Goal: Information Seeking & Learning: Learn about a topic

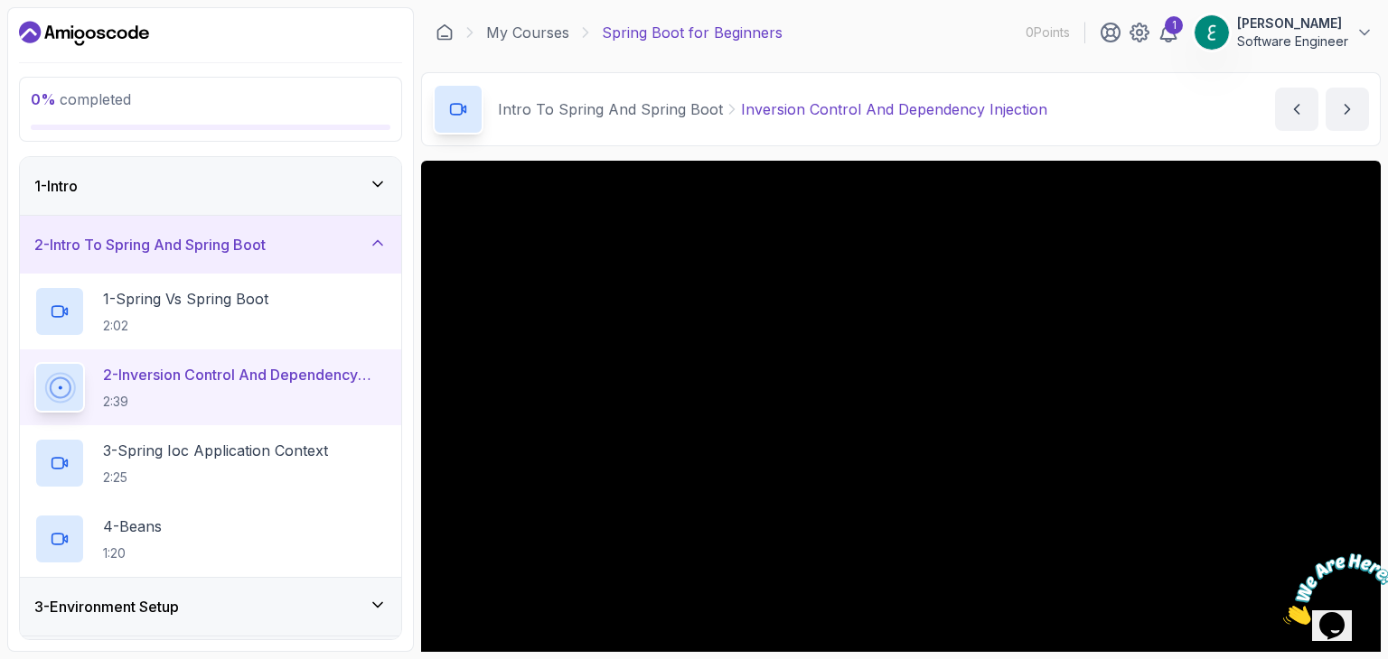
scroll to position [173, 0]
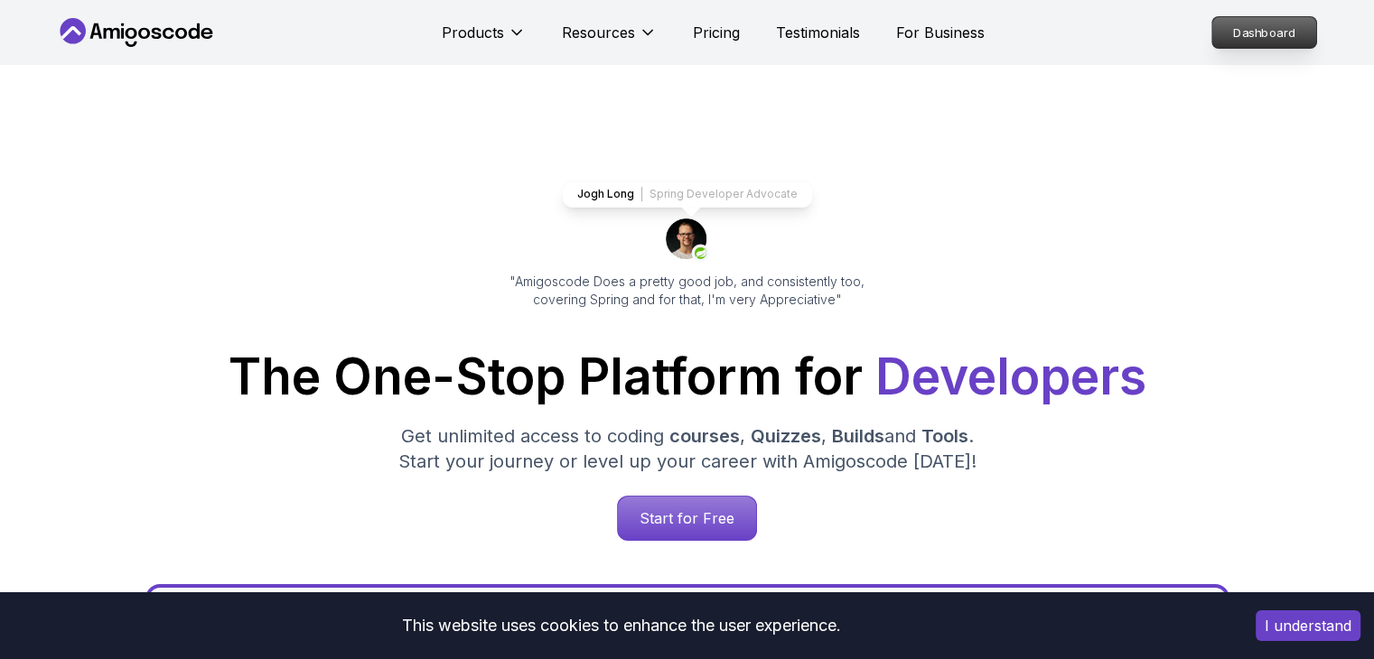
click at [1254, 30] on p "Dashboard" at bounding box center [1264, 32] width 104 height 31
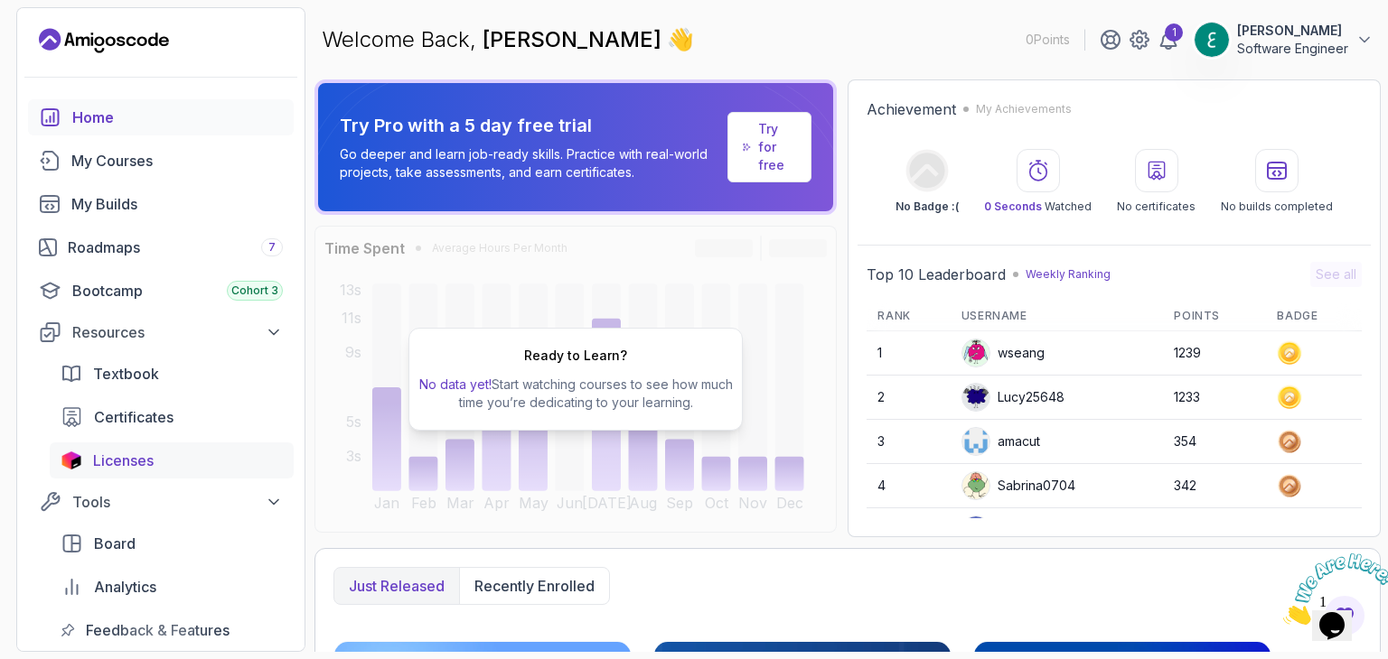
click at [123, 463] on span "Licenses" at bounding box center [123, 461] width 61 height 22
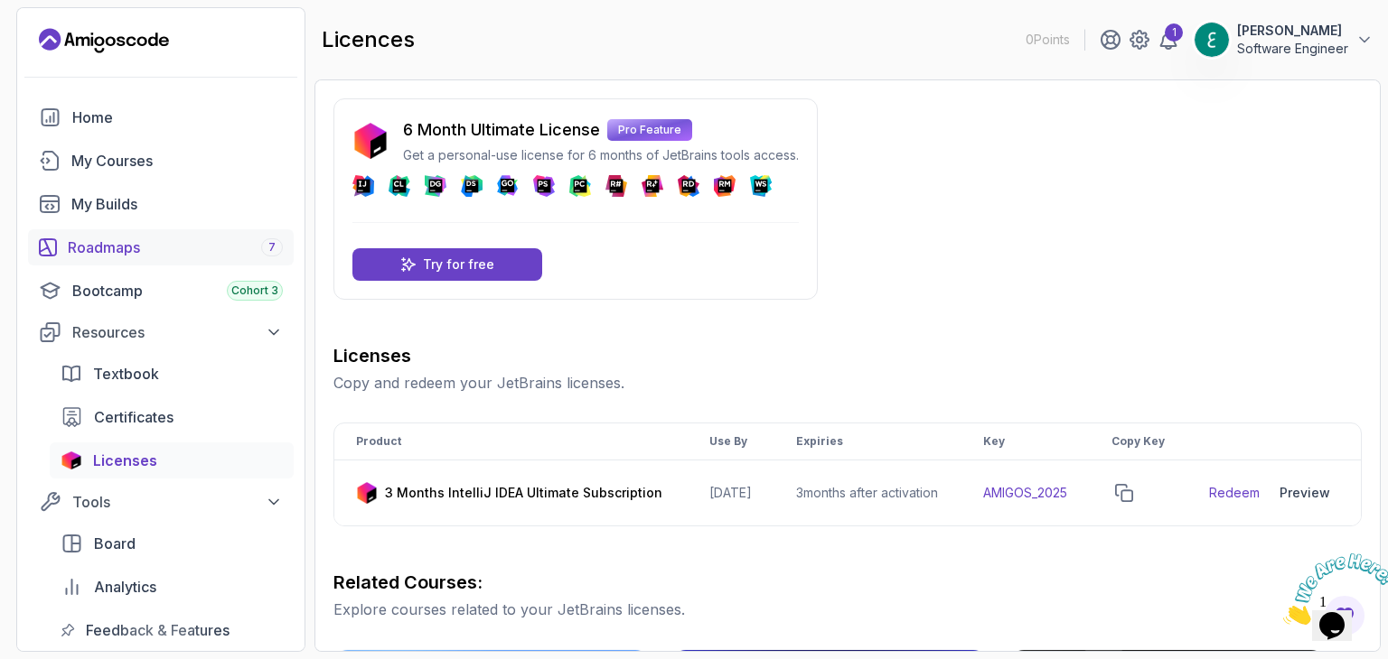
click at [137, 235] on link "Roadmaps 7" at bounding box center [161, 247] width 266 height 36
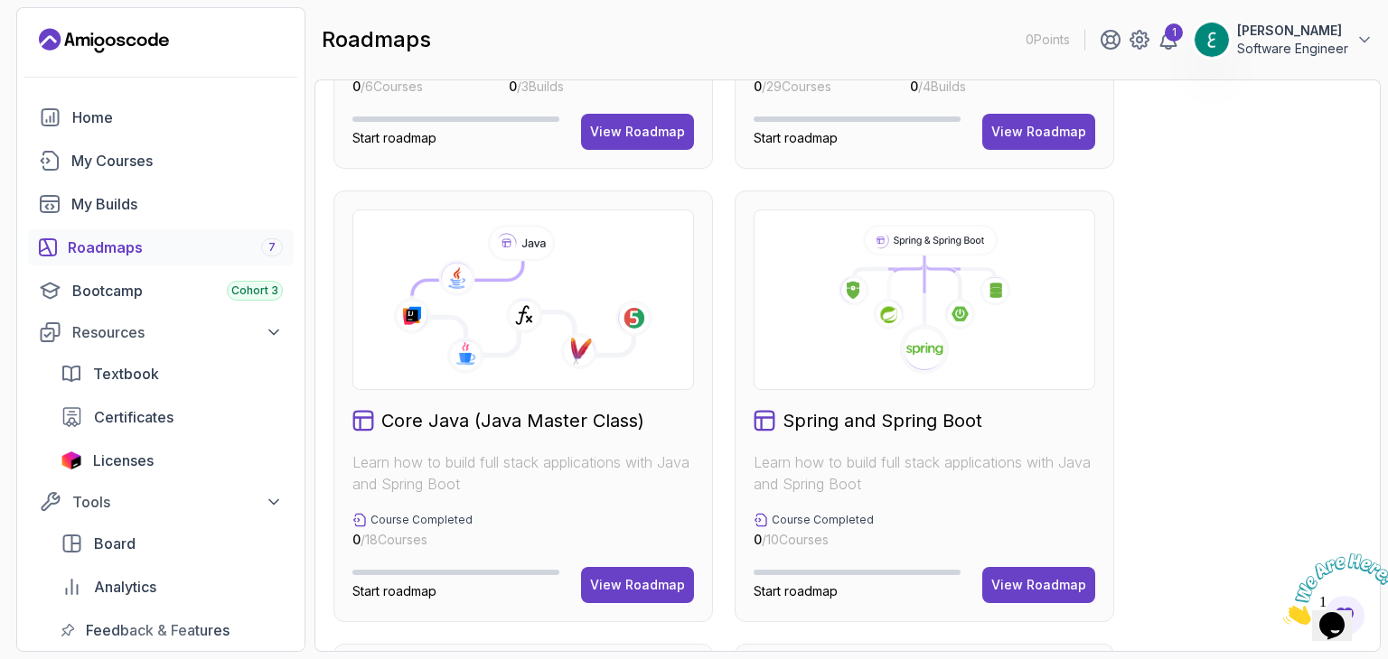
scroll to position [452, 0]
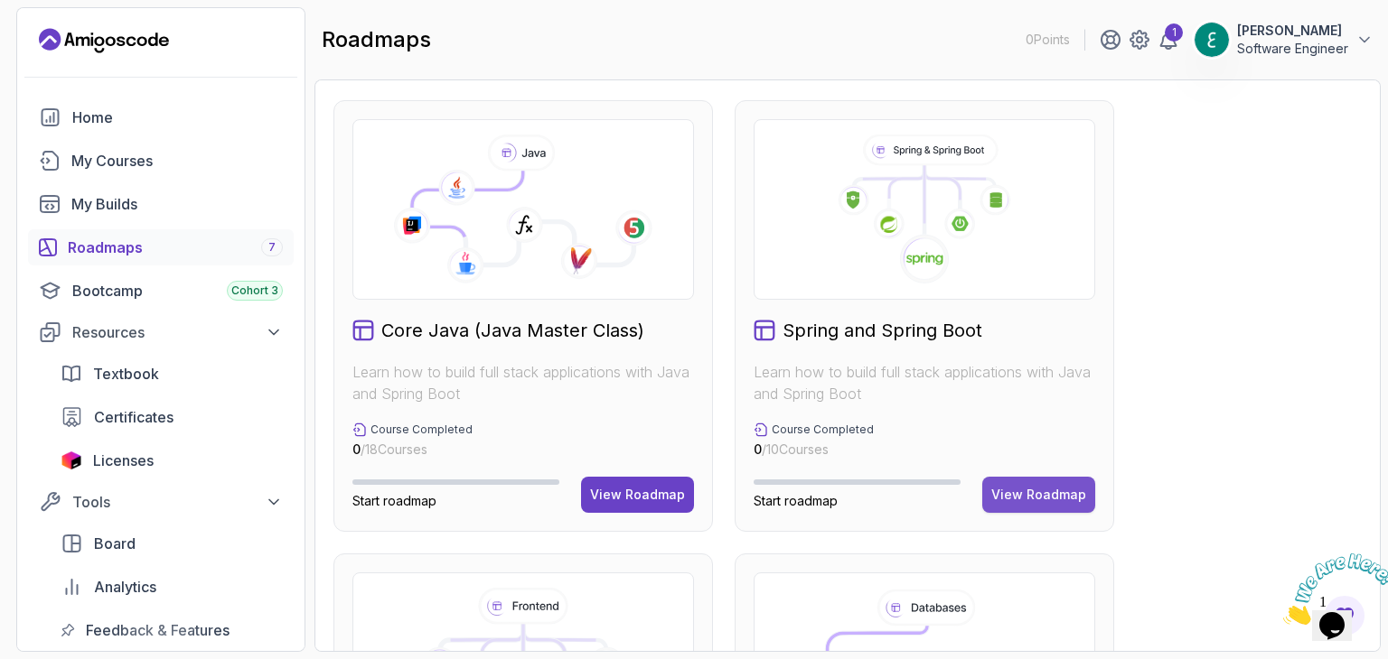
click at [1037, 496] on div "View Roadmap" at bounding box center [1038, 495] width 95 height 18
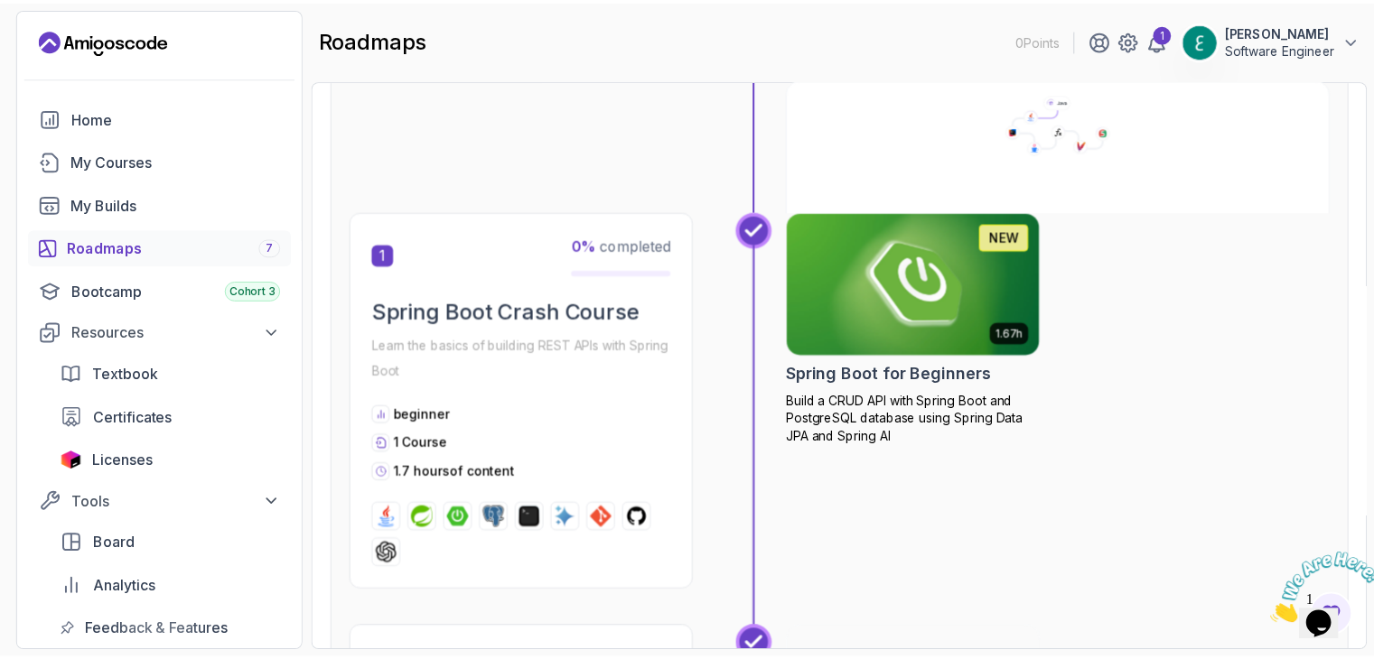
scroll to position [271, 0]
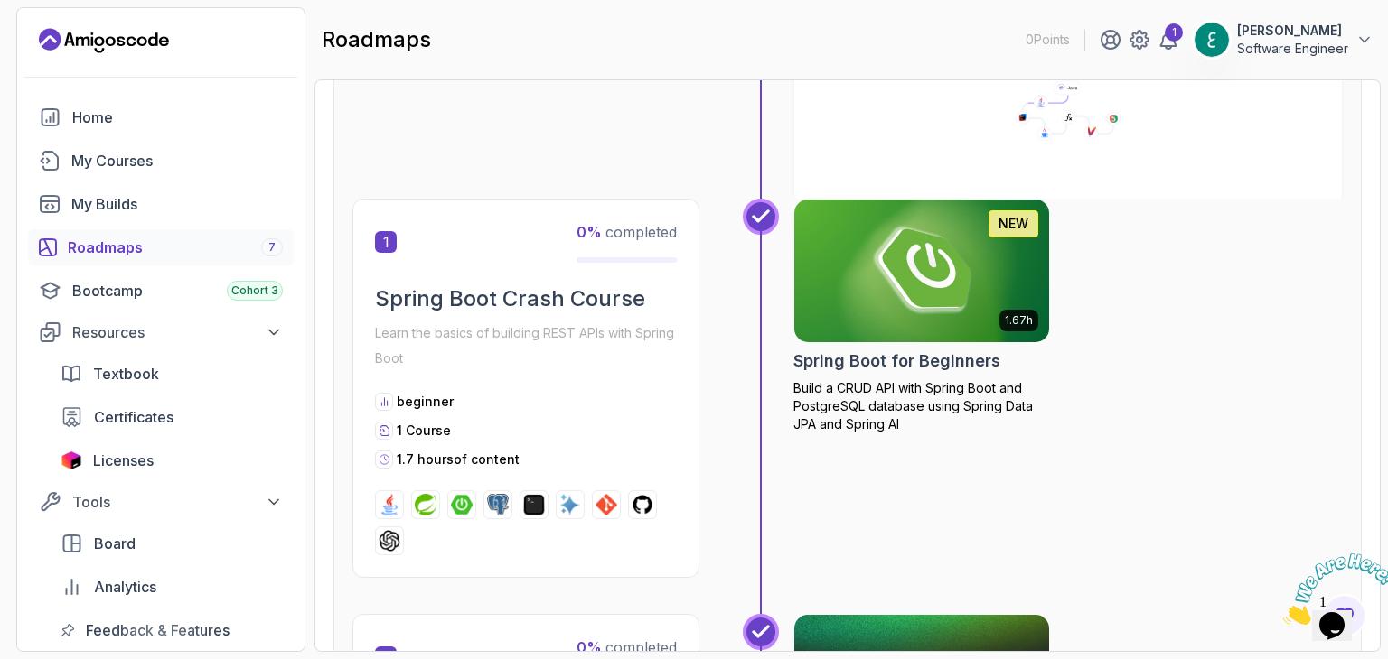
click at [874, 279] on img at bounding box center [921, 271] width 267 height 150
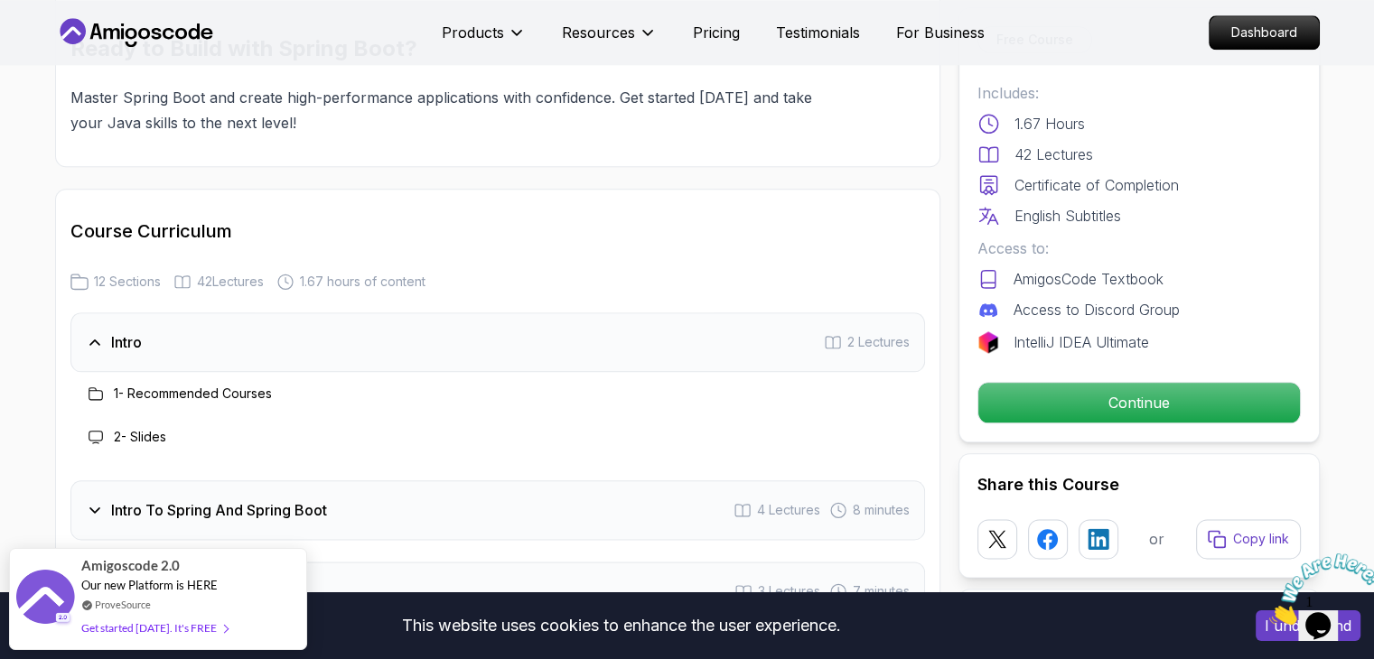
scroll to position [2078, 0]
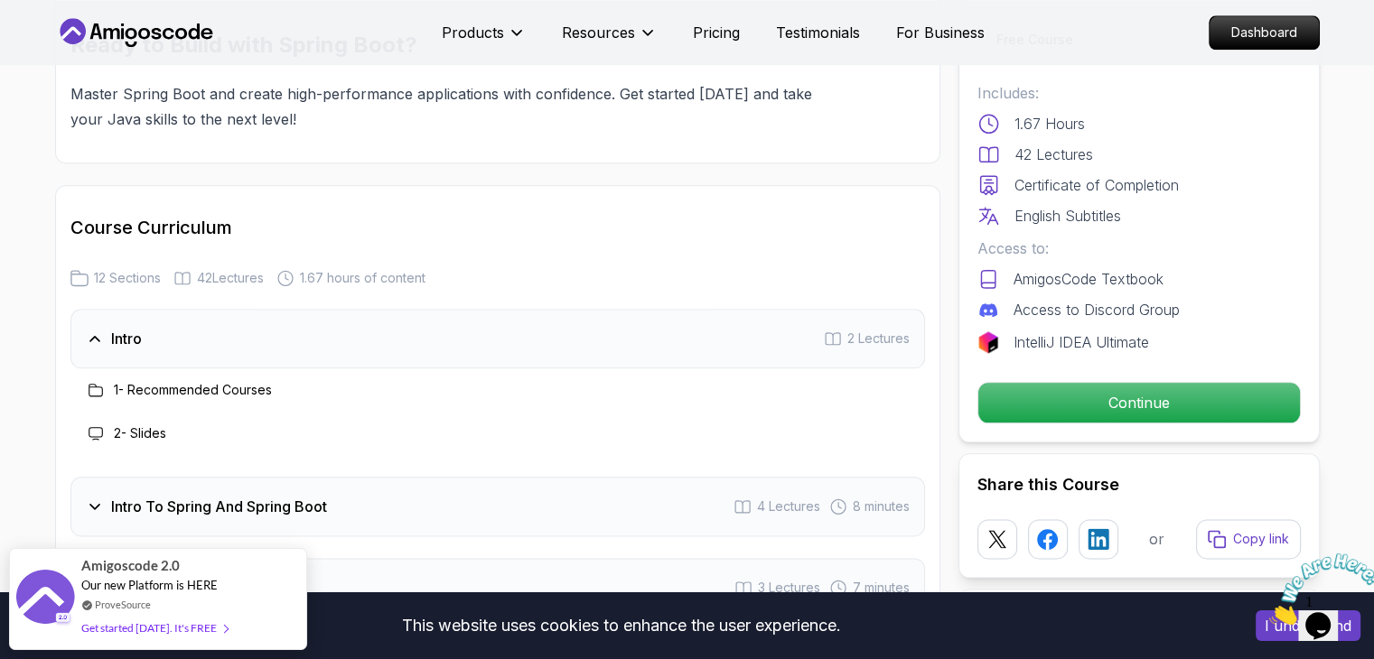
click at [193, 381] on h3 "1 - Recommended Courses" at bounding box center [193, 390] width 158 height 18
click at [201, 496] on h3 "Intro To Spring And Spring Boot" at bounding box center [219, 507] width 216 height 22
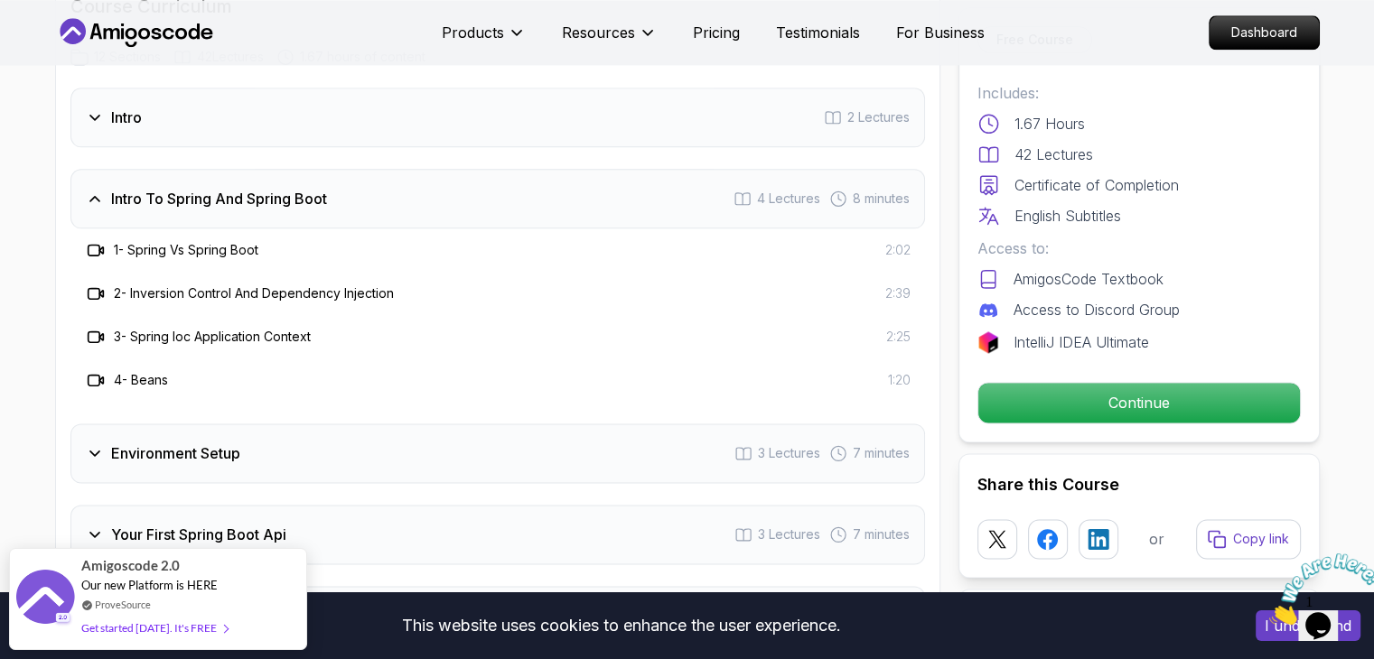
scroll to position [2349, 0]
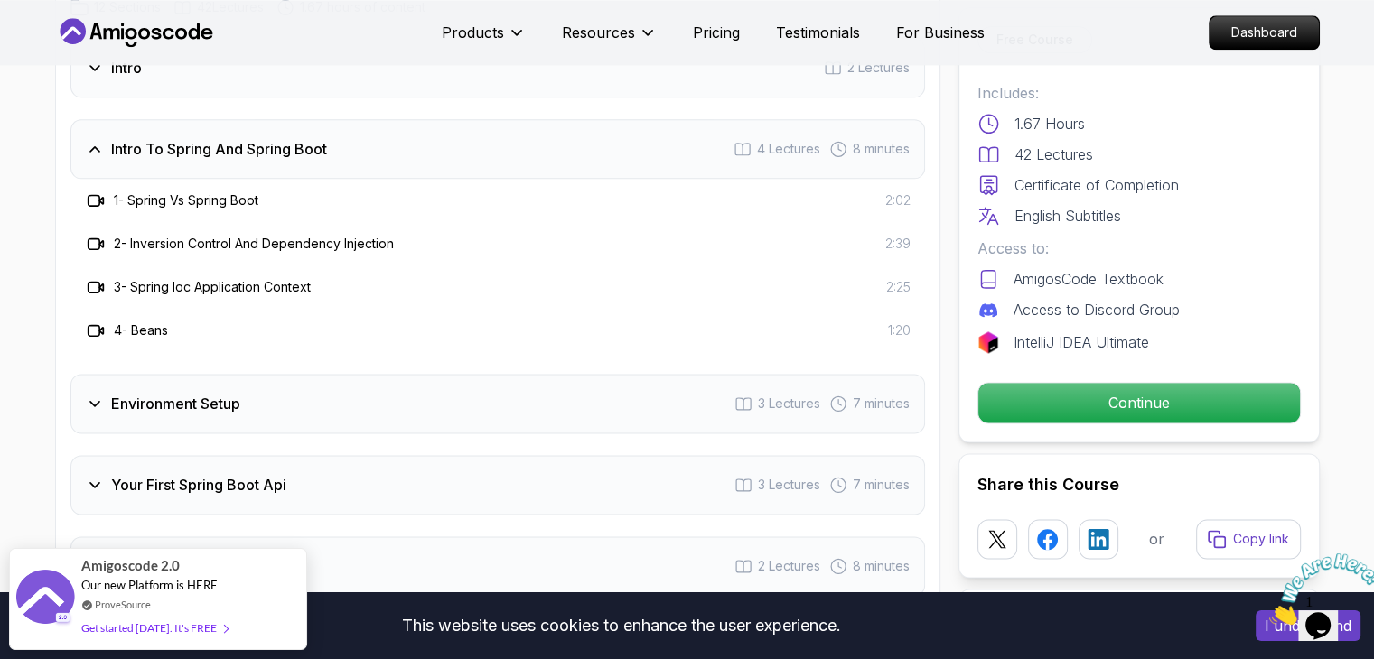
click at [210, 192] on h3 "1 - Spring Vs Spring Boot" at bounding box center [186, 201] width 145 height 18
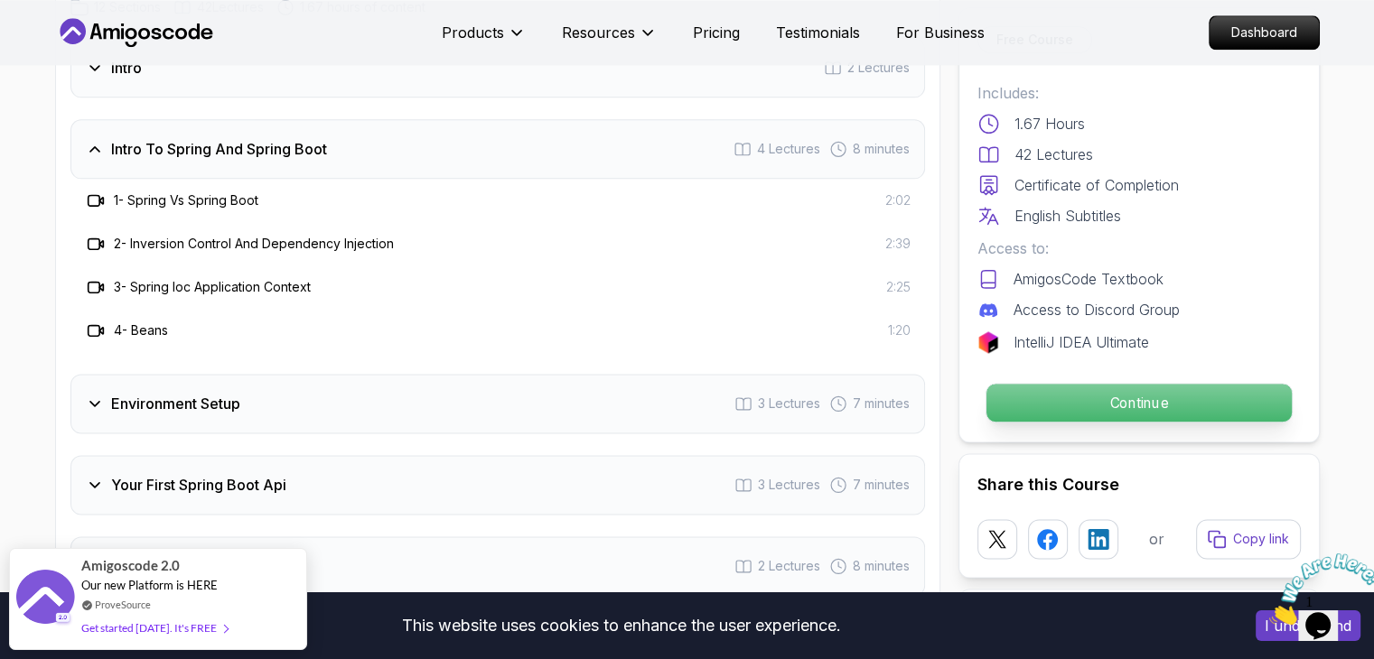
click at [1073, 394] on p "Continue" at bounding box center [1138, 403] width 305 height 38
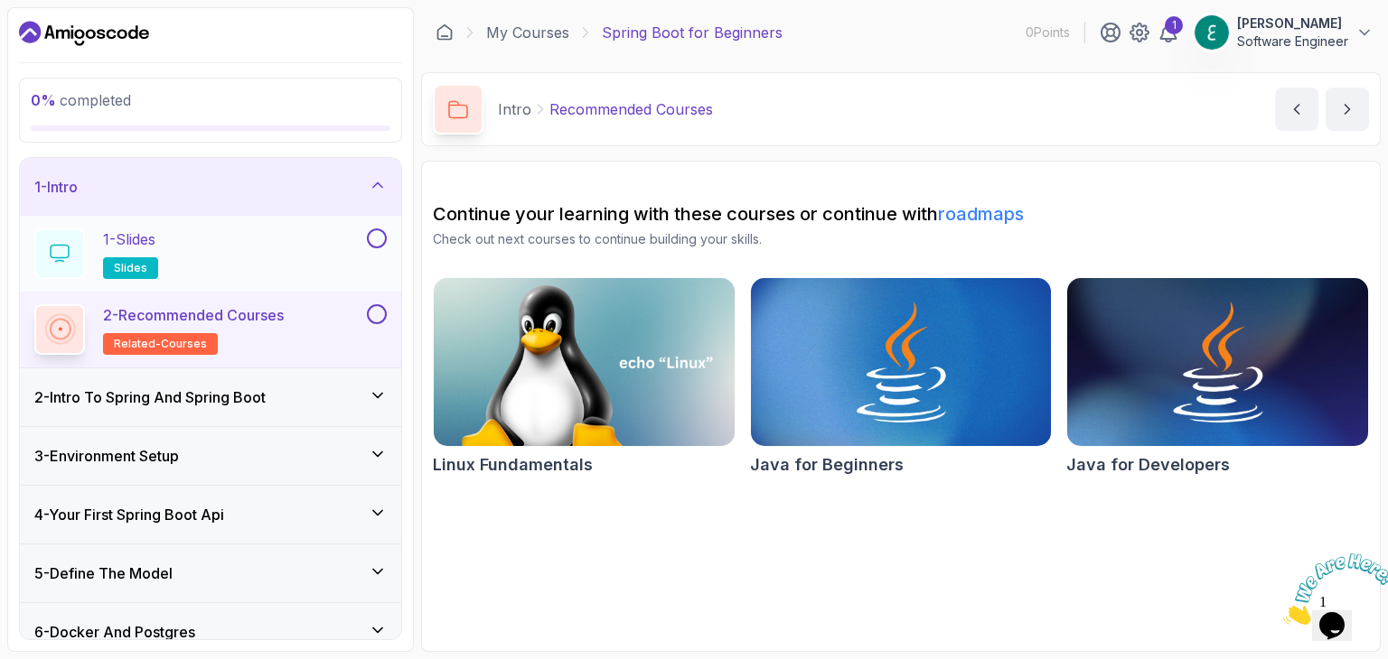
click at [382, 240] on button at bounding box center [377, 239] width 20 height 20
click at [378, 312] on button at bounding box center [377, 314] width 20 height 20
click at [230, 395] on h3 "2 - Intro To Spring And Spring Boot" at bounding box center [149, 398] width 231 height 22
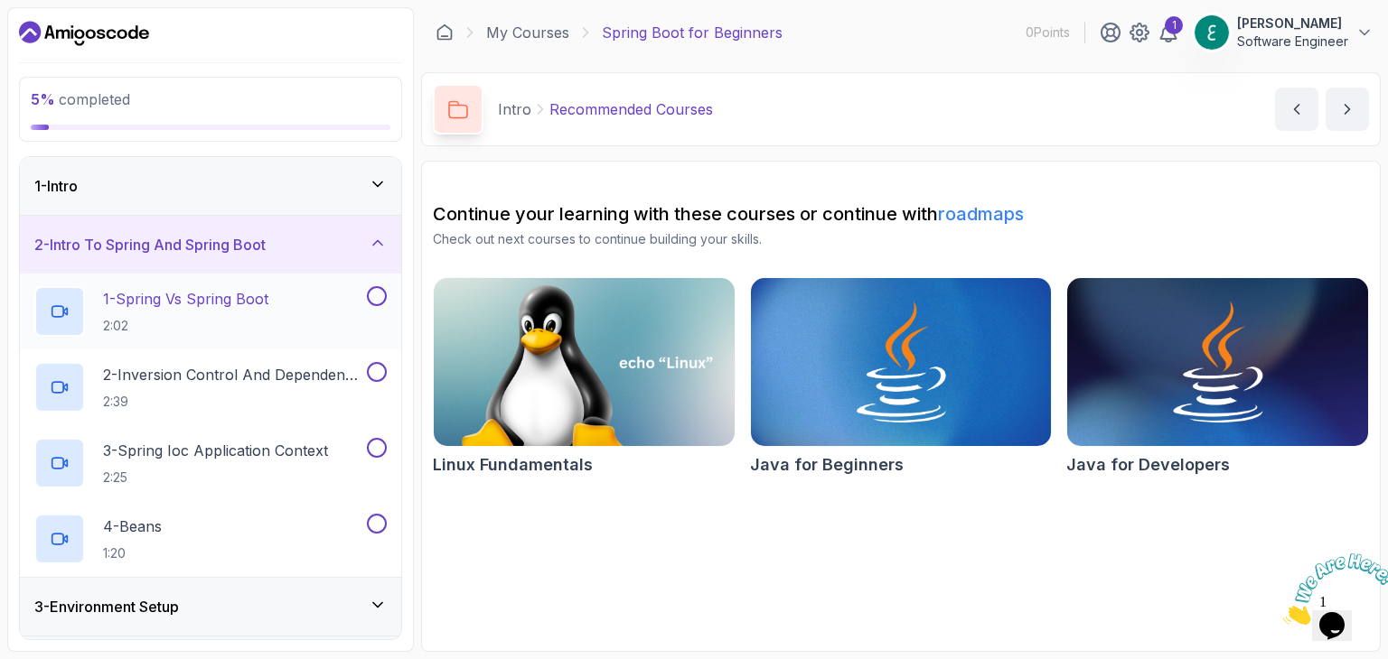
click at [249, 301] on p "1 - Spring Vs Spring Boot" at bounding box center [185, 299] width 165 height 22
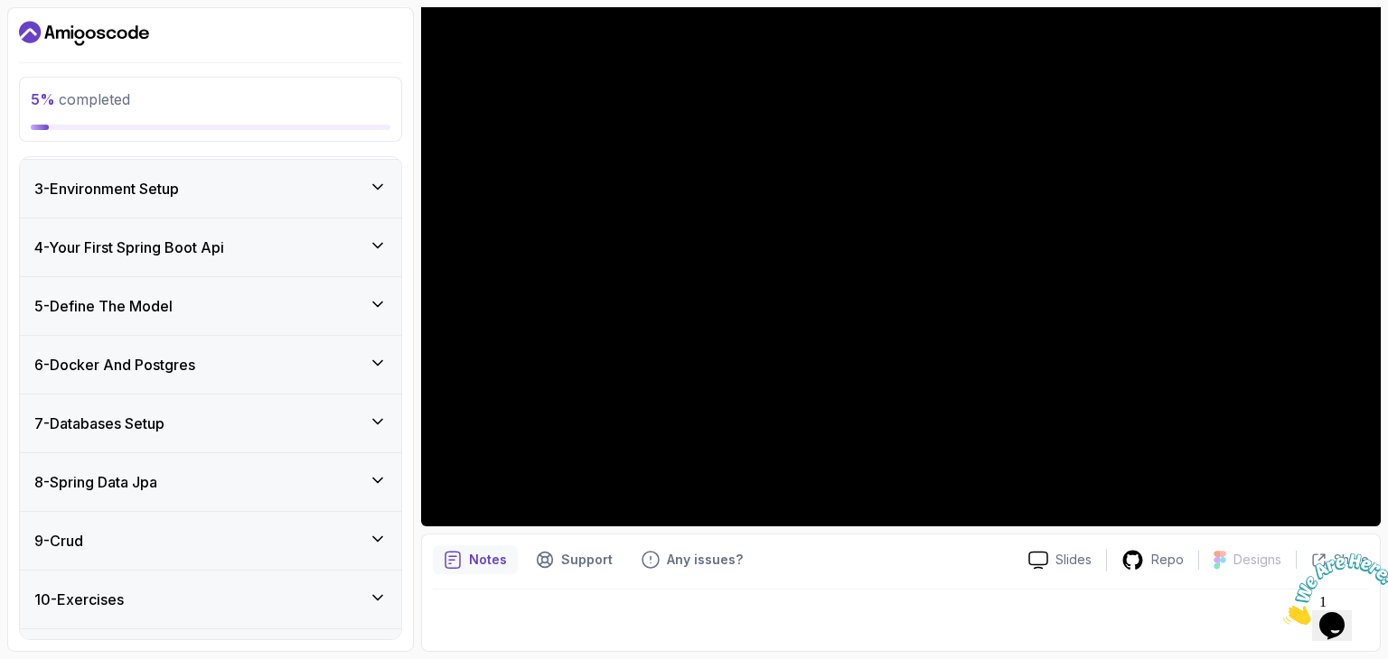
scroll to position [522, 0]
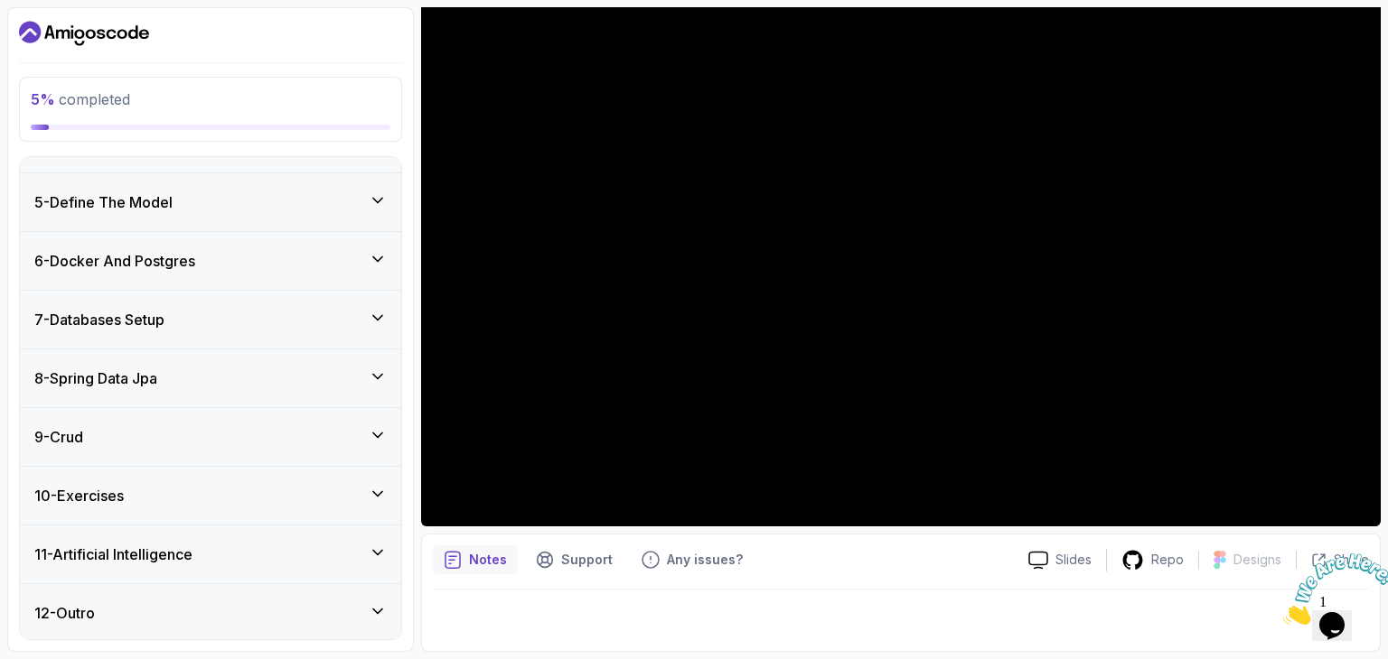
click at [97, 313] on h3 "7 - Databases Setup" at bounding box center [99, 320] width 130 height 22
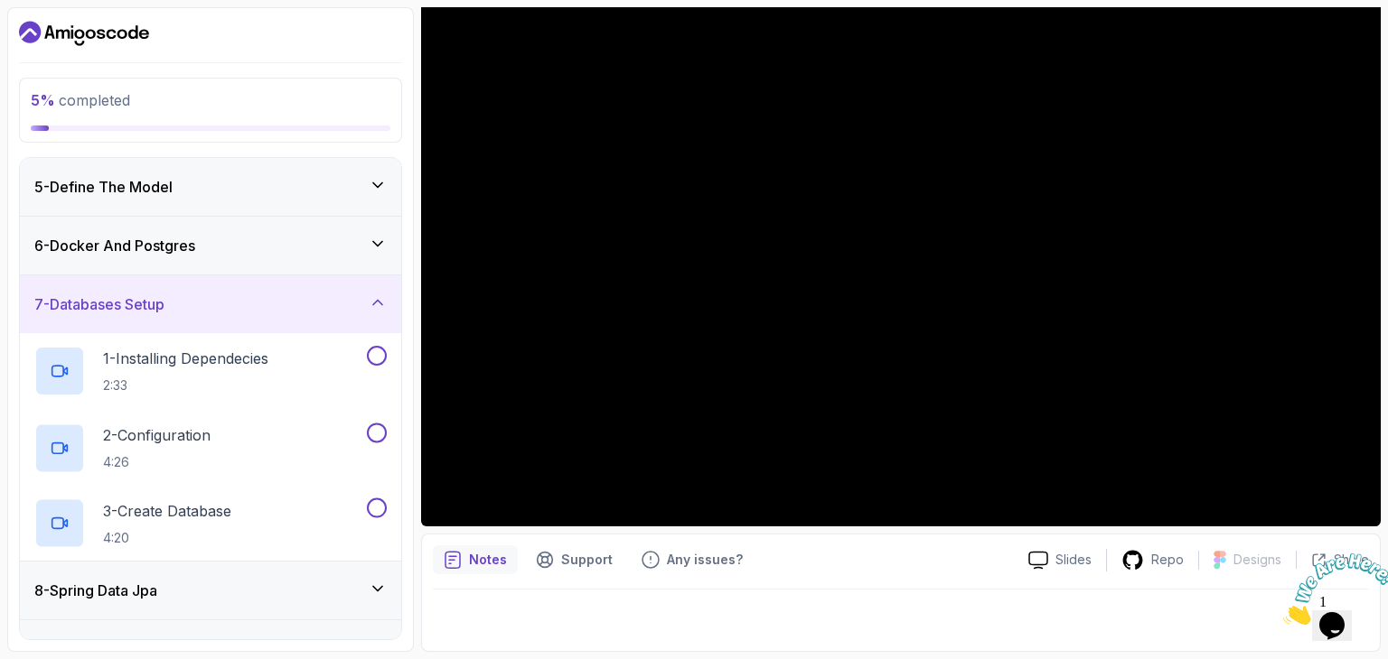
scroll to position [219, 0]
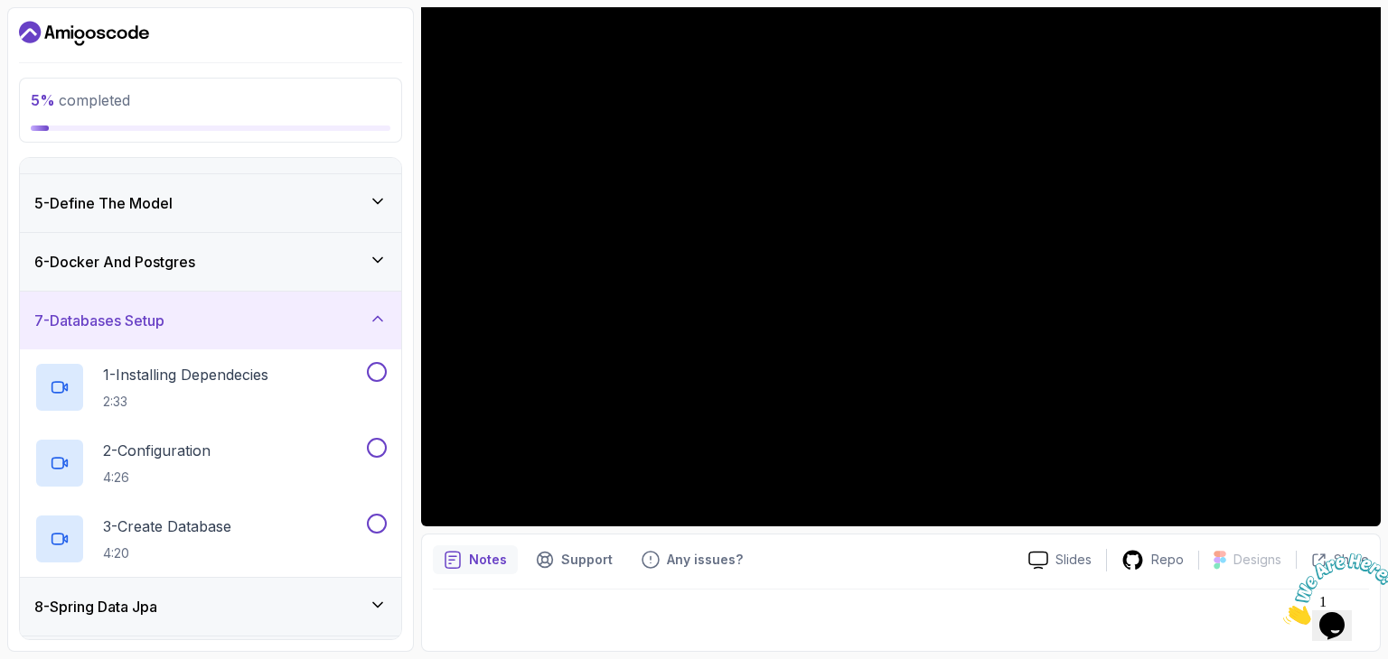
click at [98, 267] on h3 "6 - Docker And Postgres" at bounding box center [114, 262] width 161 height 22
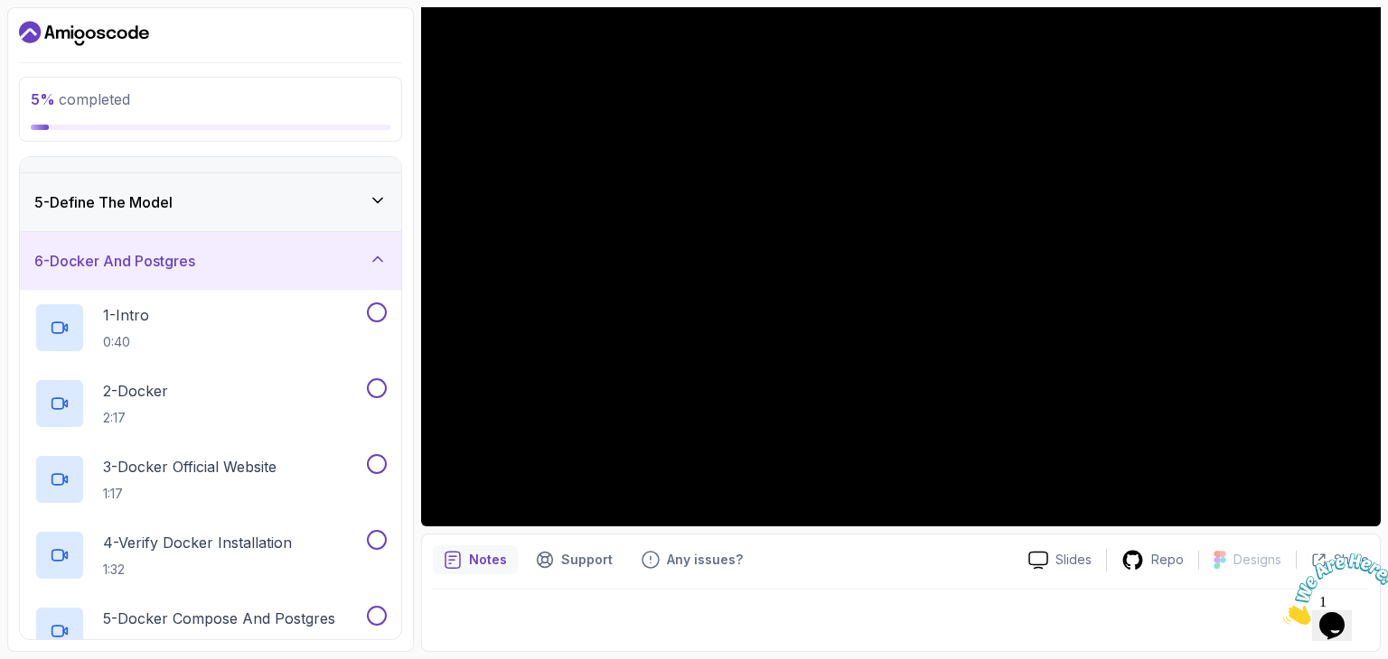
click at [100, 208] on h3 "5 - Define The Model" at bounding box center [103, 203] width 138 height 22
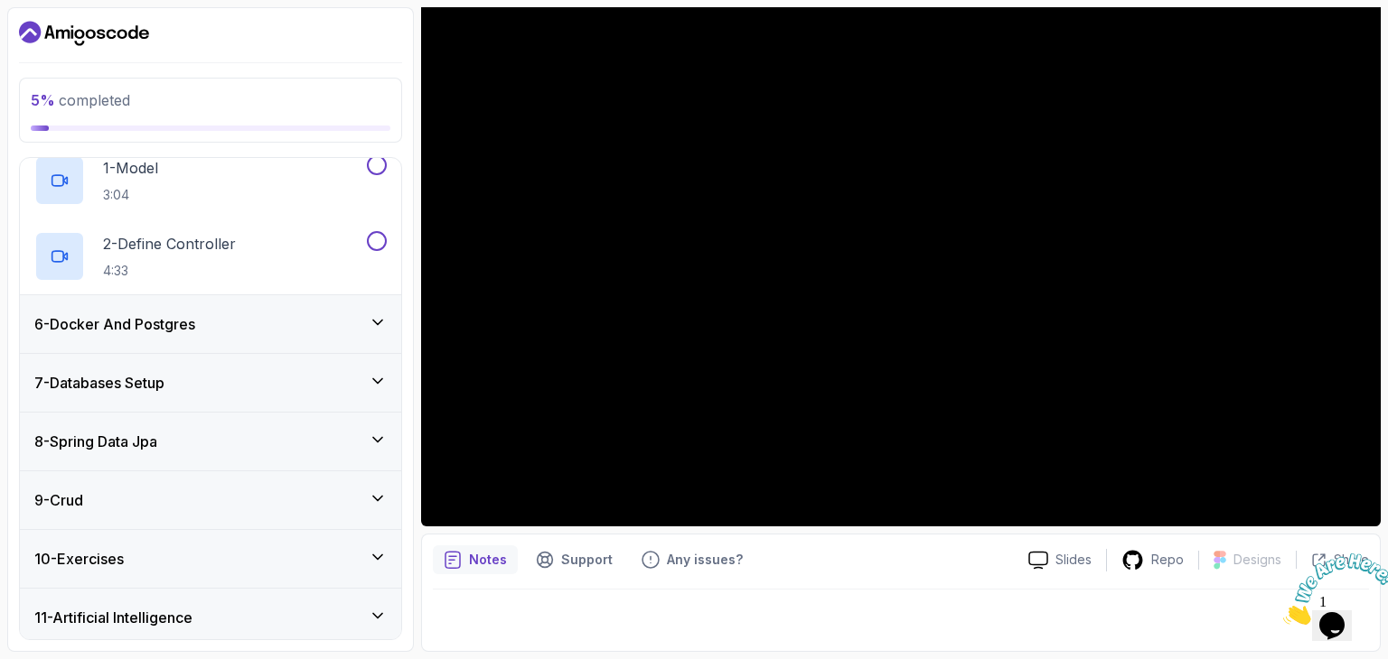
scroll to position [309, 0]
click at [157, 440] on h3 "8 - Spring Data Jpa" at bounding box center [95, 441] width 123 height 22
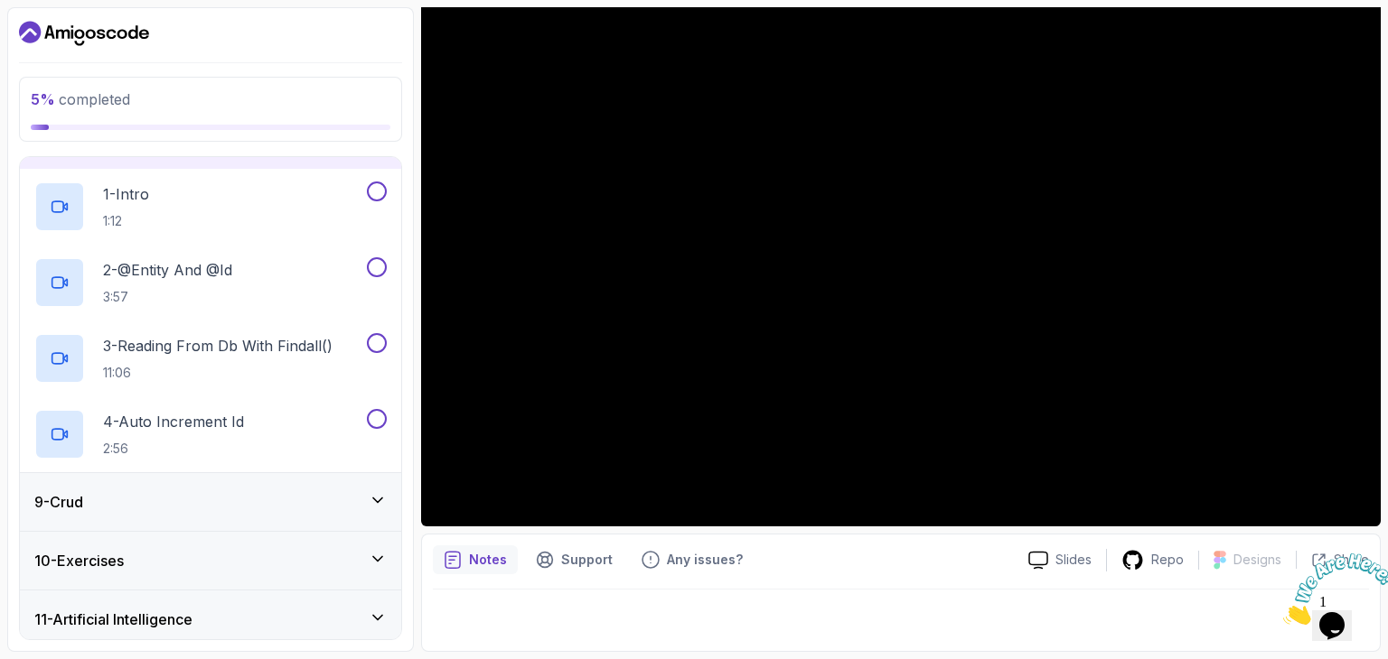
scroll to position [522, 0]
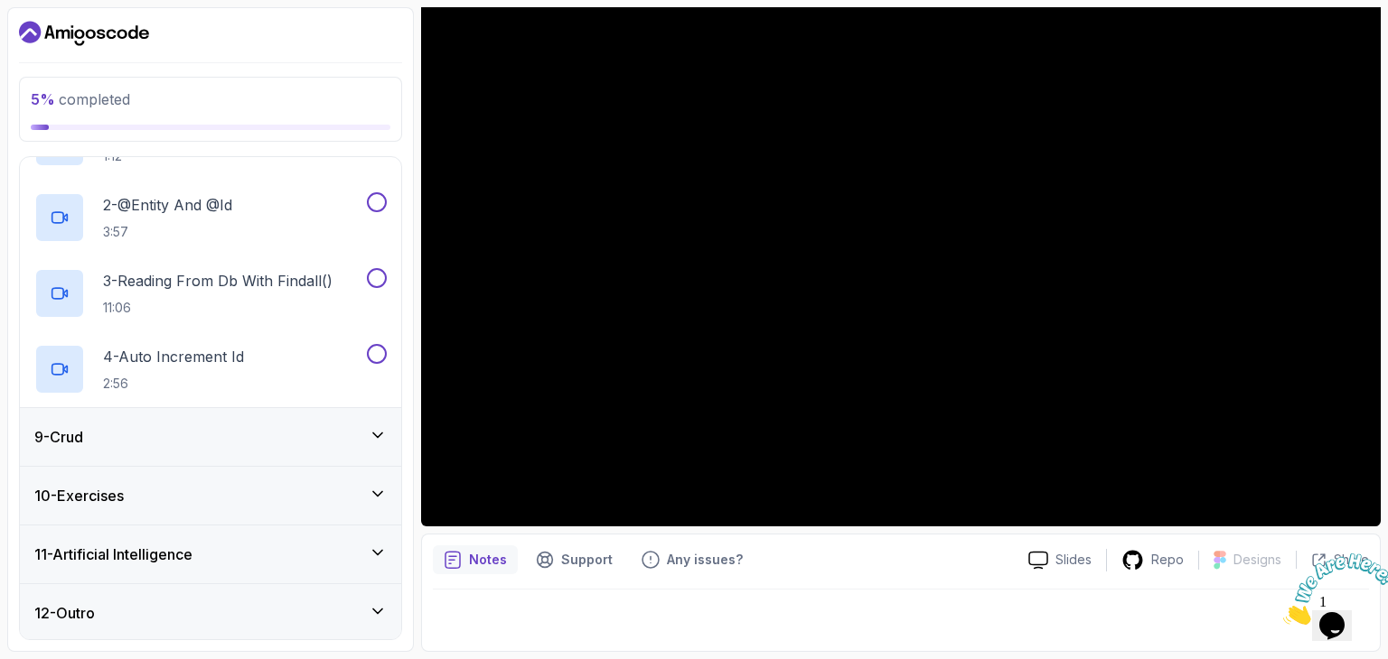
click at [121, 427] on div "9 - Crud" at bounding box center [210, 437] width 352 height 22
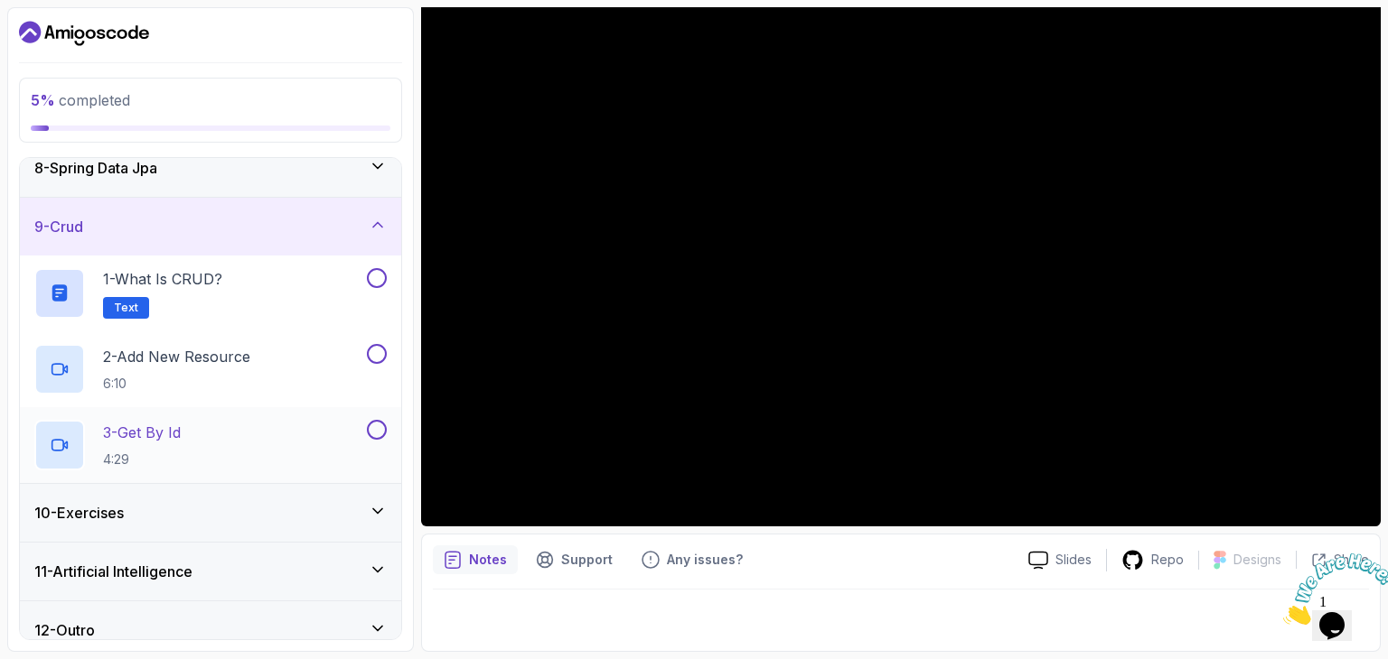
scroll to position [446, 0]
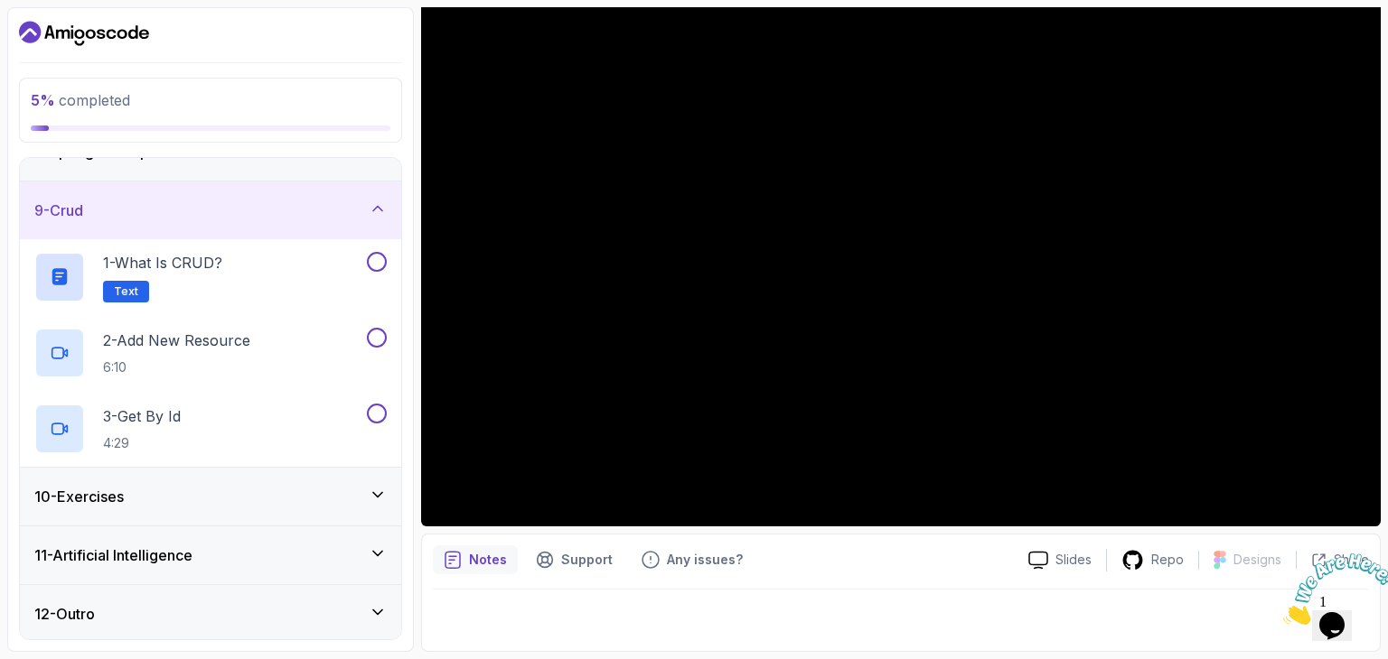
click at [219, 501] on div "10 - Exercises" at bounding box center [210, 497] width 352 height 22
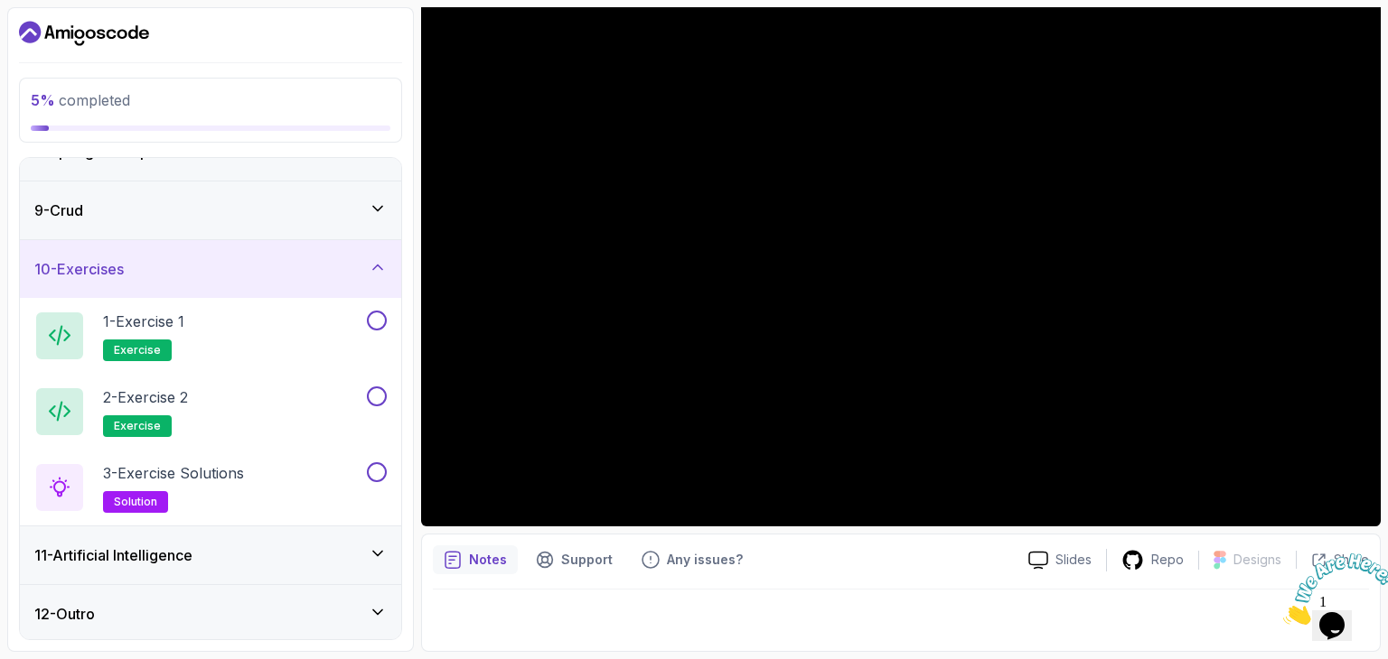
click at [203, 546] on div "11 - Artificial Intelligence" at bounding box center [210, 556] width 352 height 22
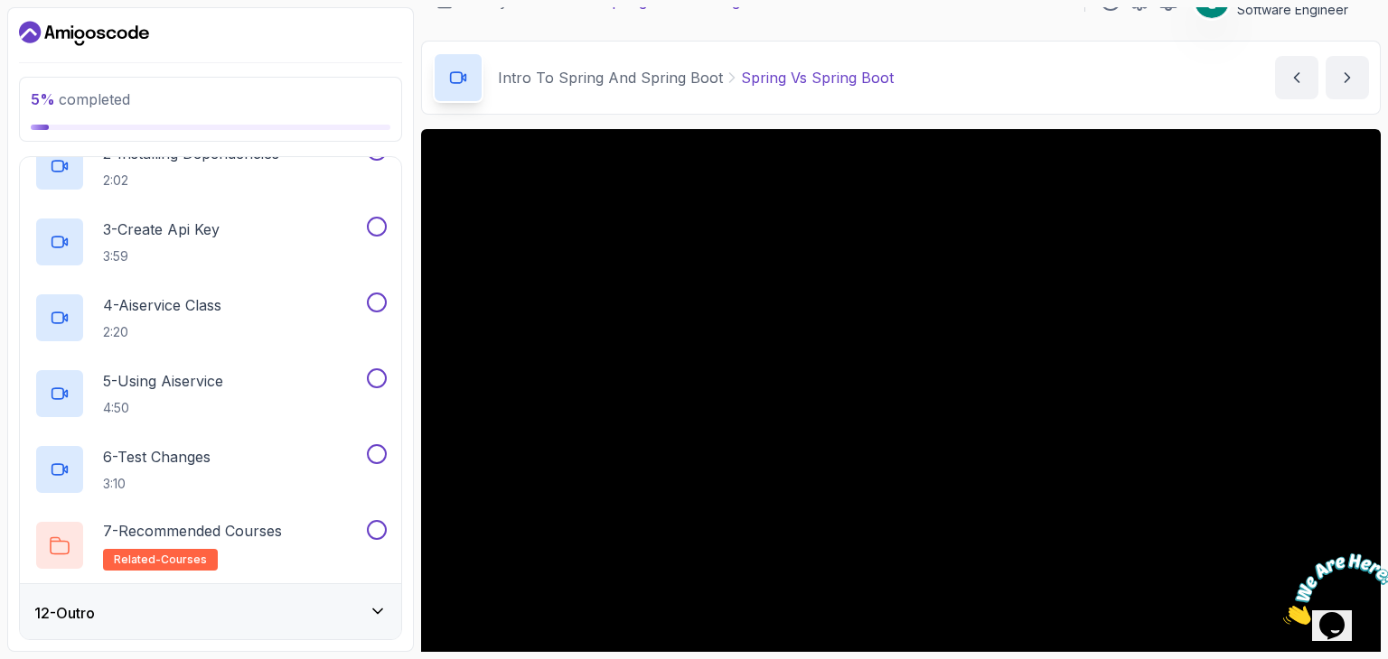
scroll to position [0, 0]
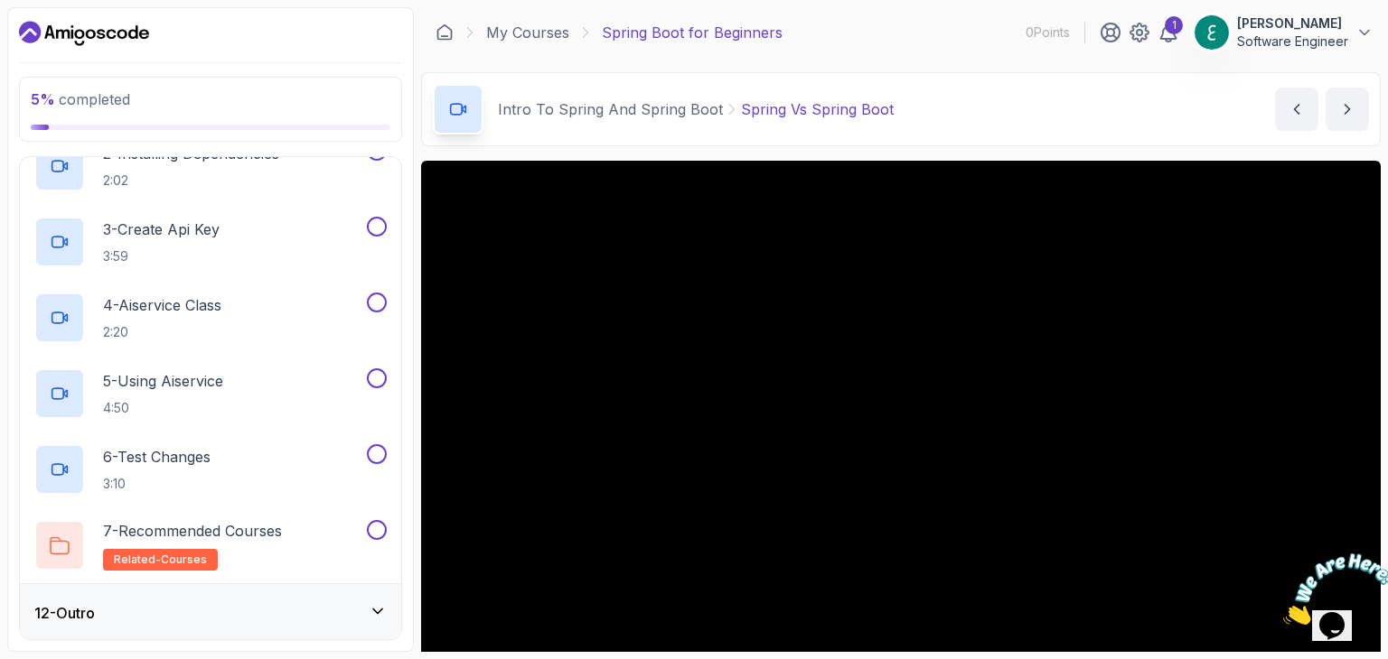
click at [459, 114] on icon at bounding box center [457, 109] width 12 height 11
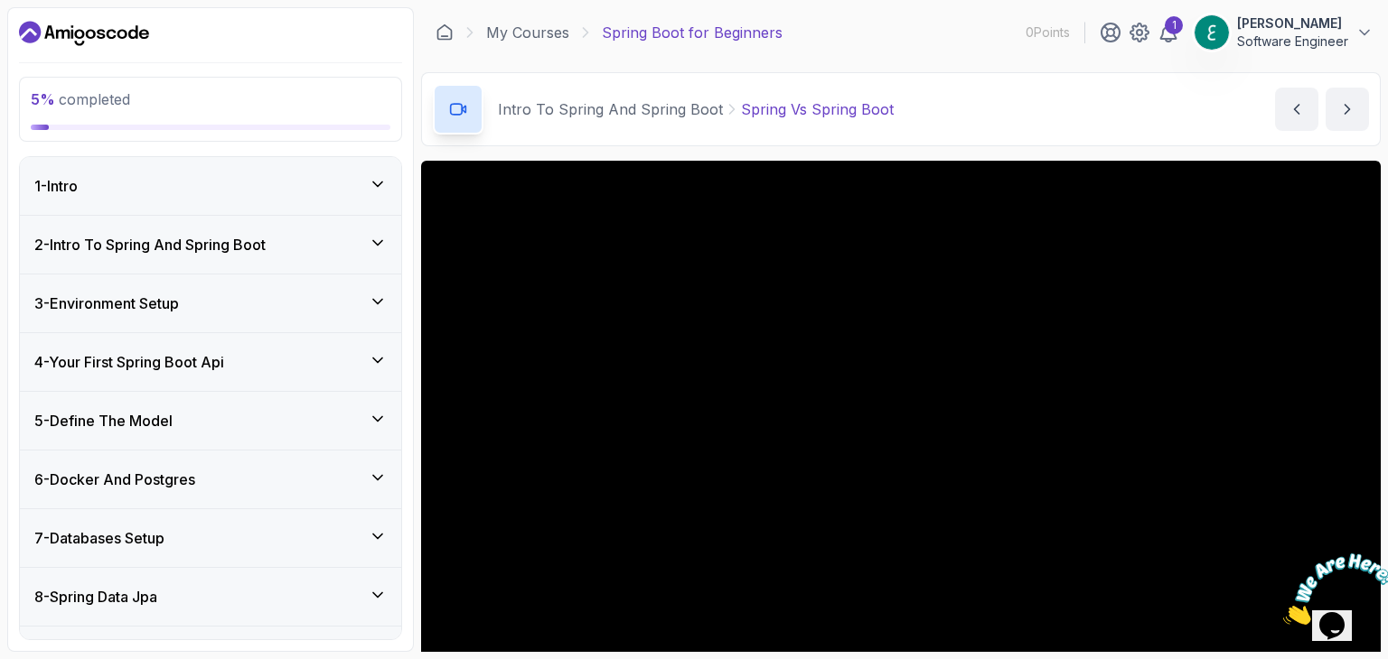
click at [298, 178] on div "1 - Intro" at bounding box center [210, 186] width 352 height 22
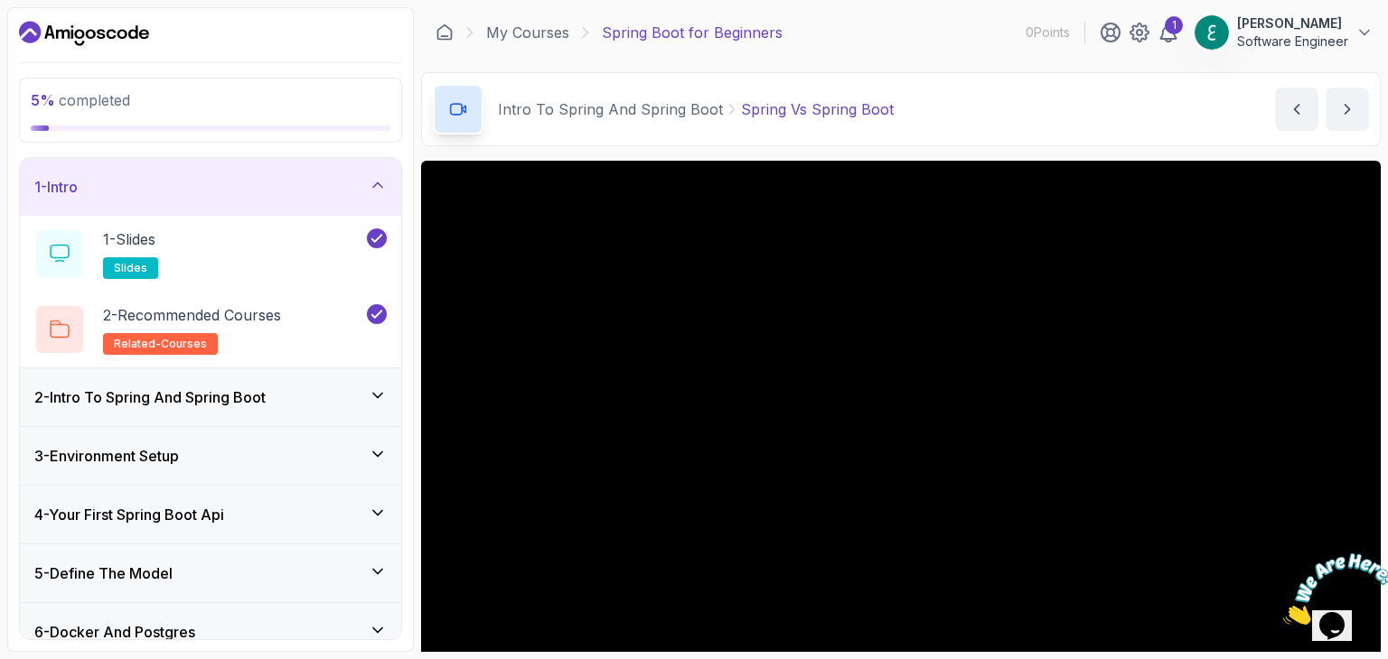
drag, startPoint x: 143, startPoint y: 384, endPoint x: 137, endPoint y: 392, distance: 9.8
click at [137, 392] on div "2 - Intro To Spring And Spring Boot" at bounding box center [210, 398] width 381 height 58
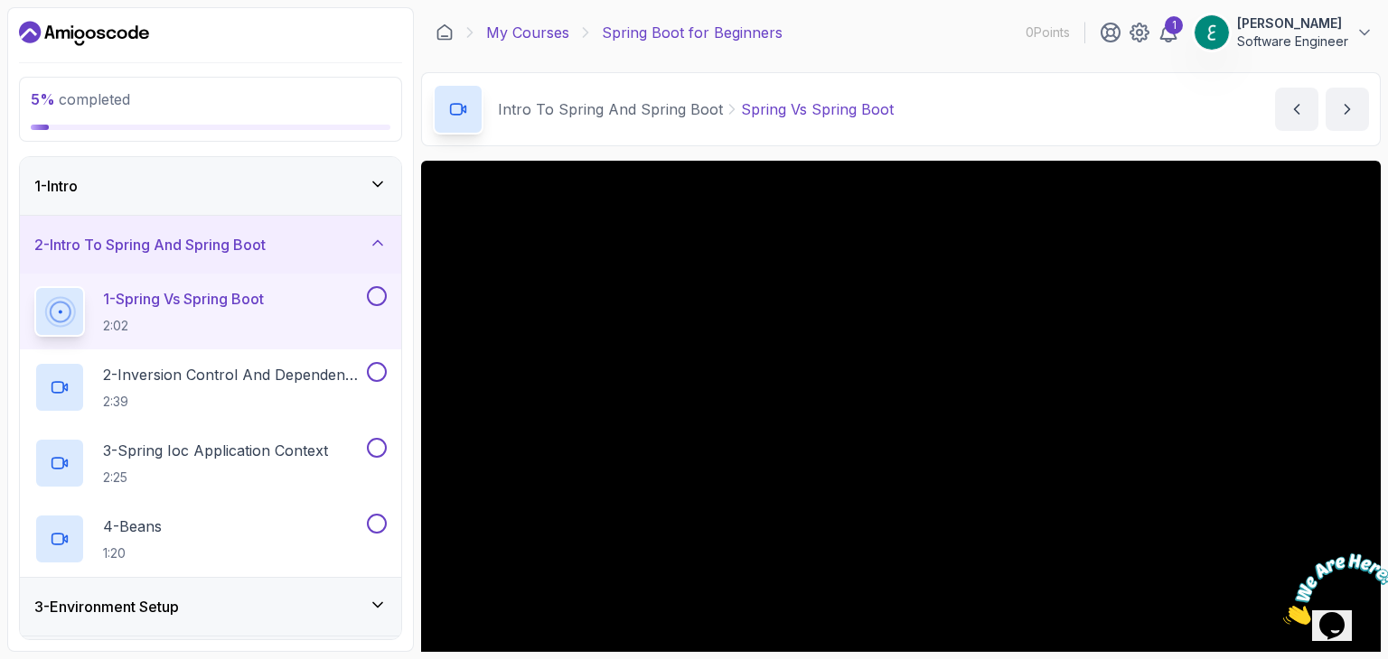
click at [541, 27] on link "My Courses" at bounding box center [527, 33] width 83 height 22
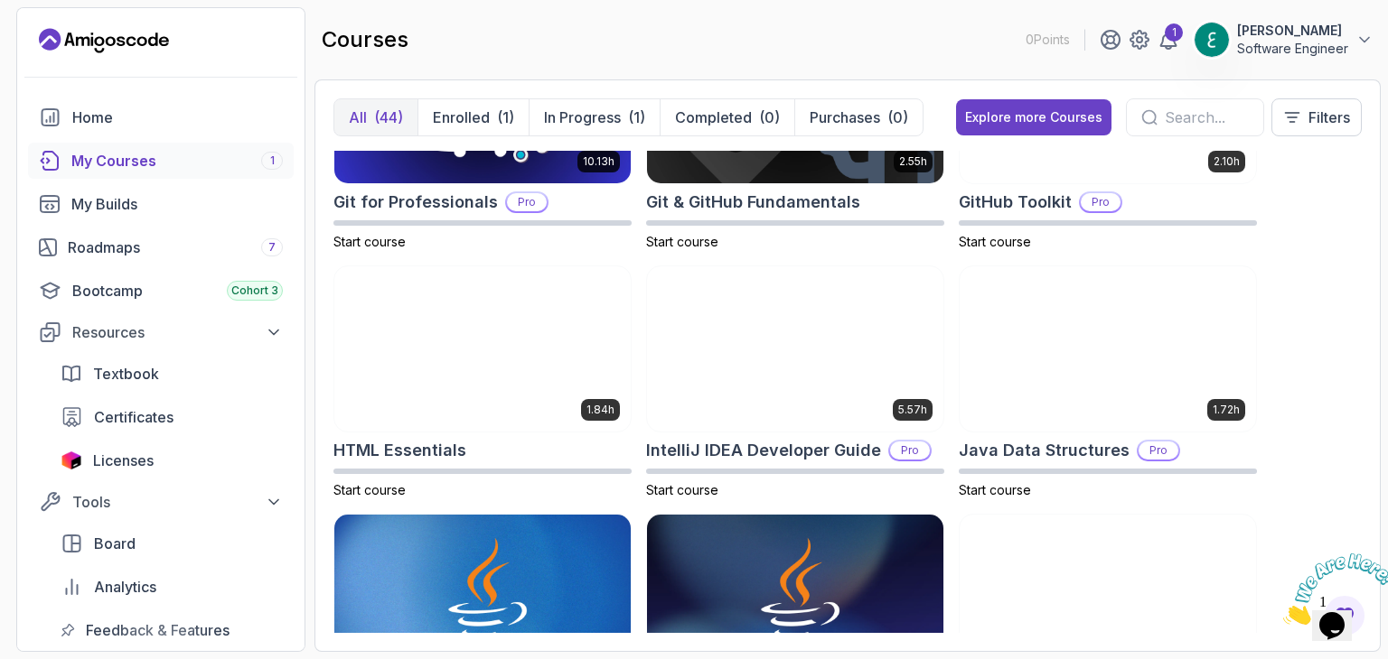
scroll to position [723, 0]
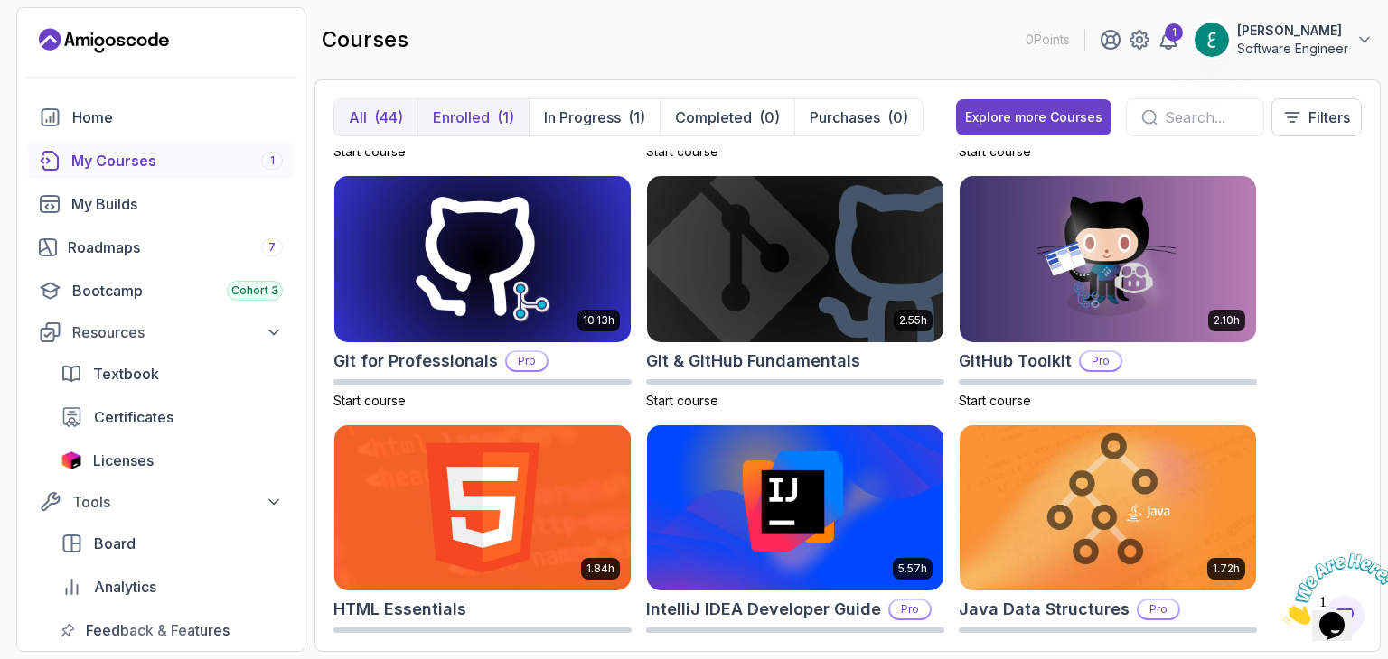
click at [462, 121] on p "Enrolled" at bounding box center [461, 118] width 57 height 22
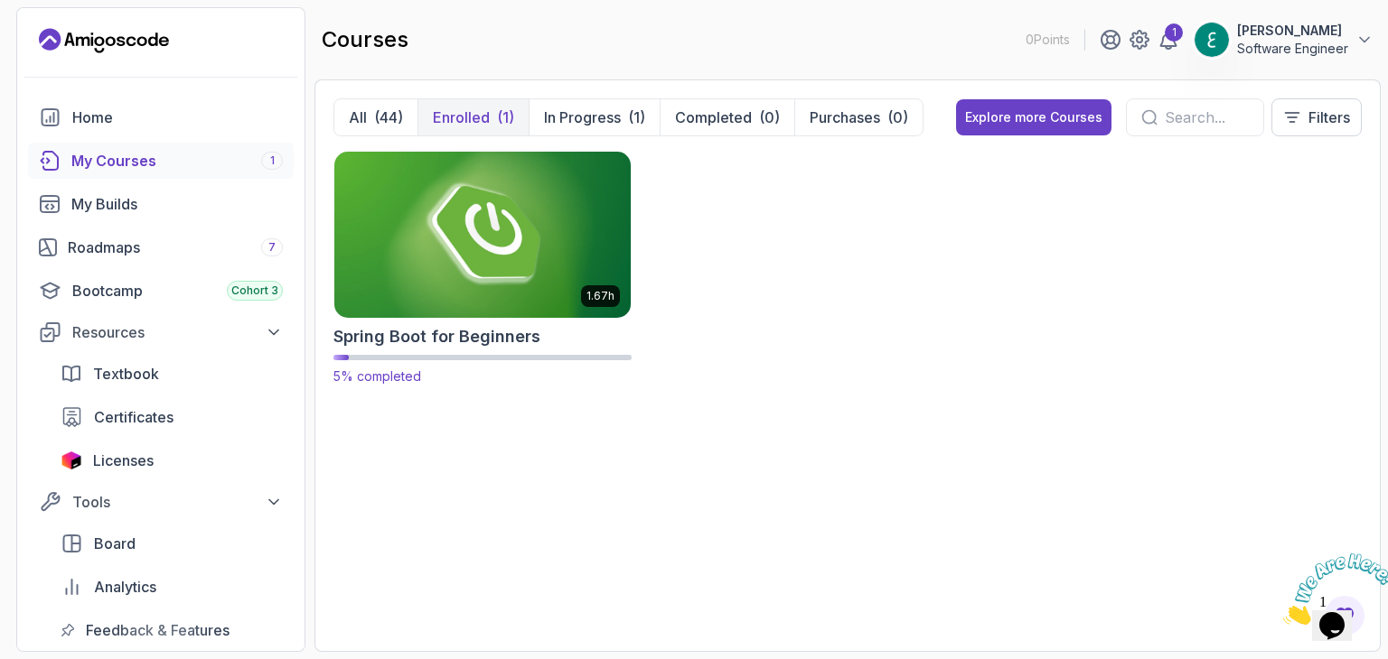
click at [457, 239] on img at bounding box center [482, 234] width 311 height 174
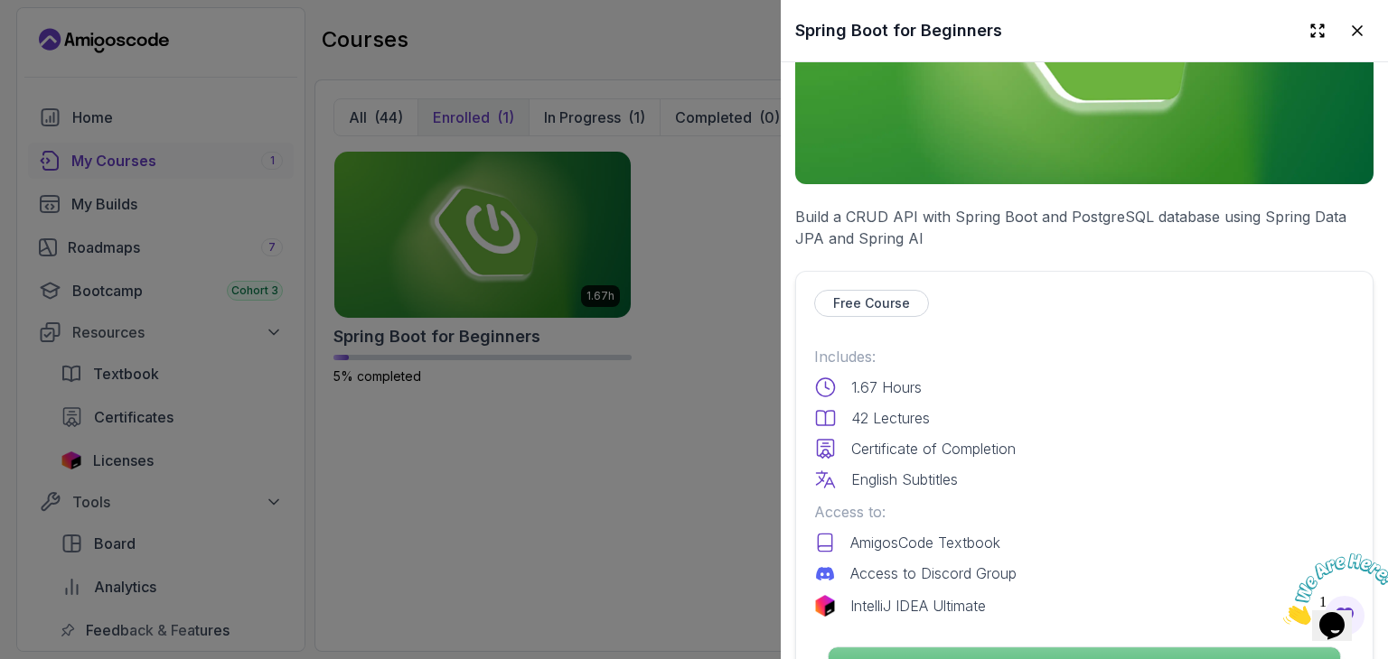
scroll to position [452, 0]
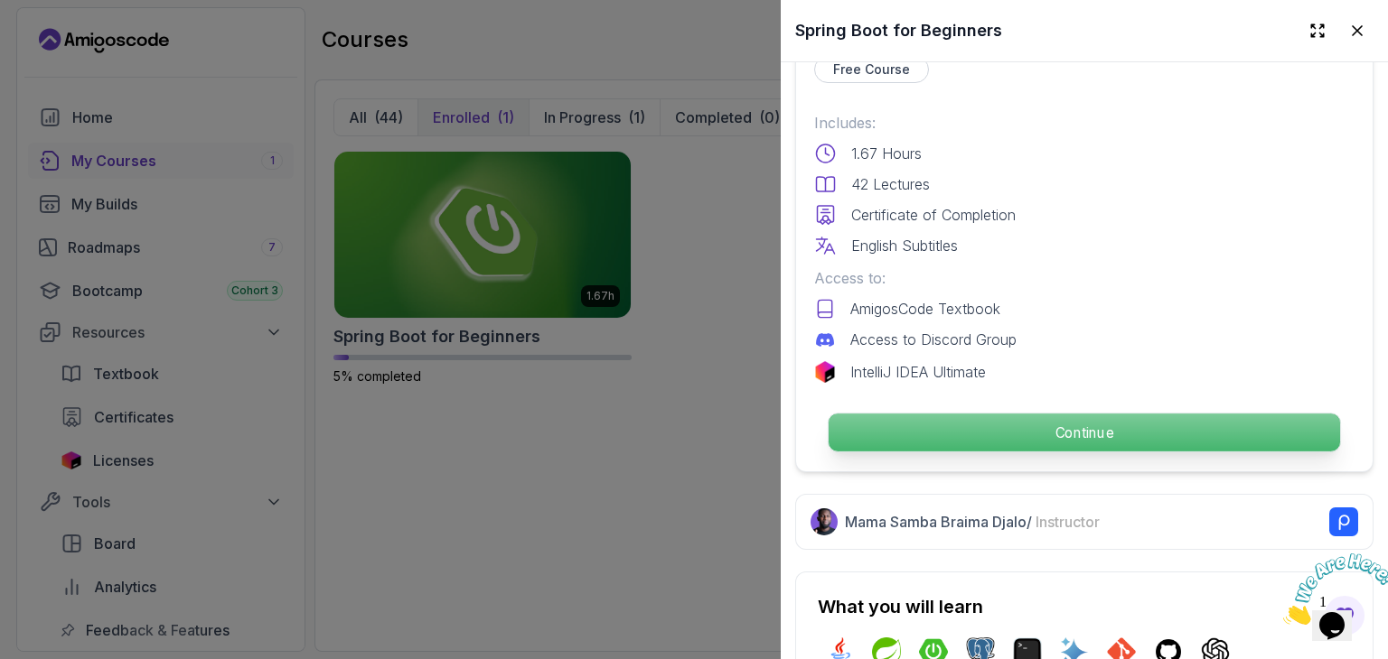
click at [983, 422] on p "Continue" at bounding box center [1083, 433] width 511 height 38
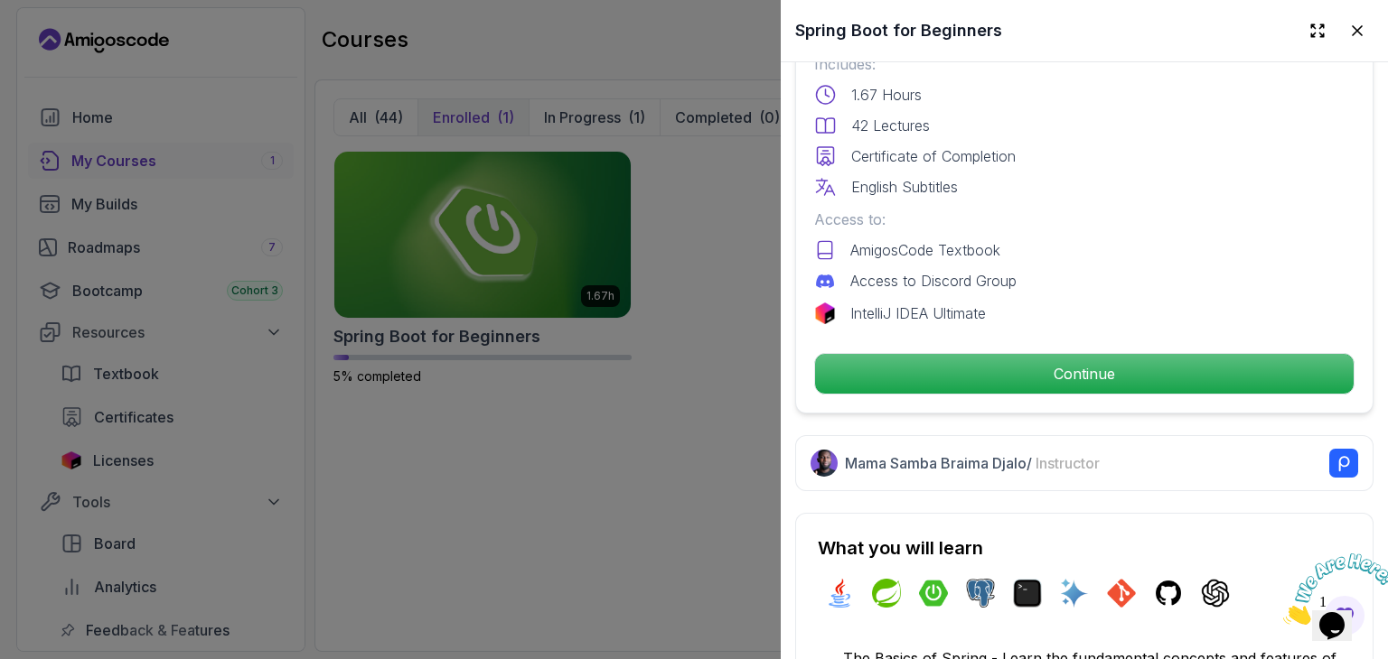
scroll to position [542, 0]
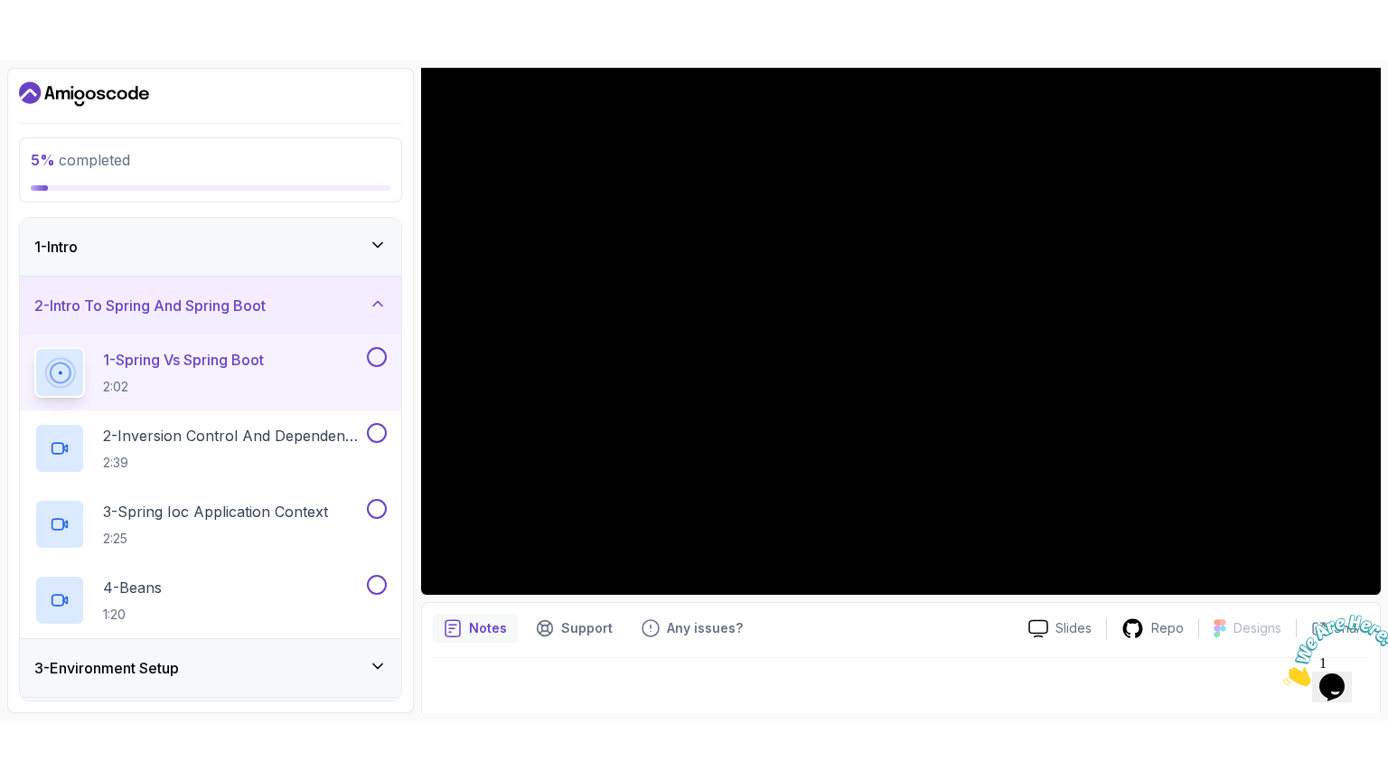
scroll to position [173, 0]
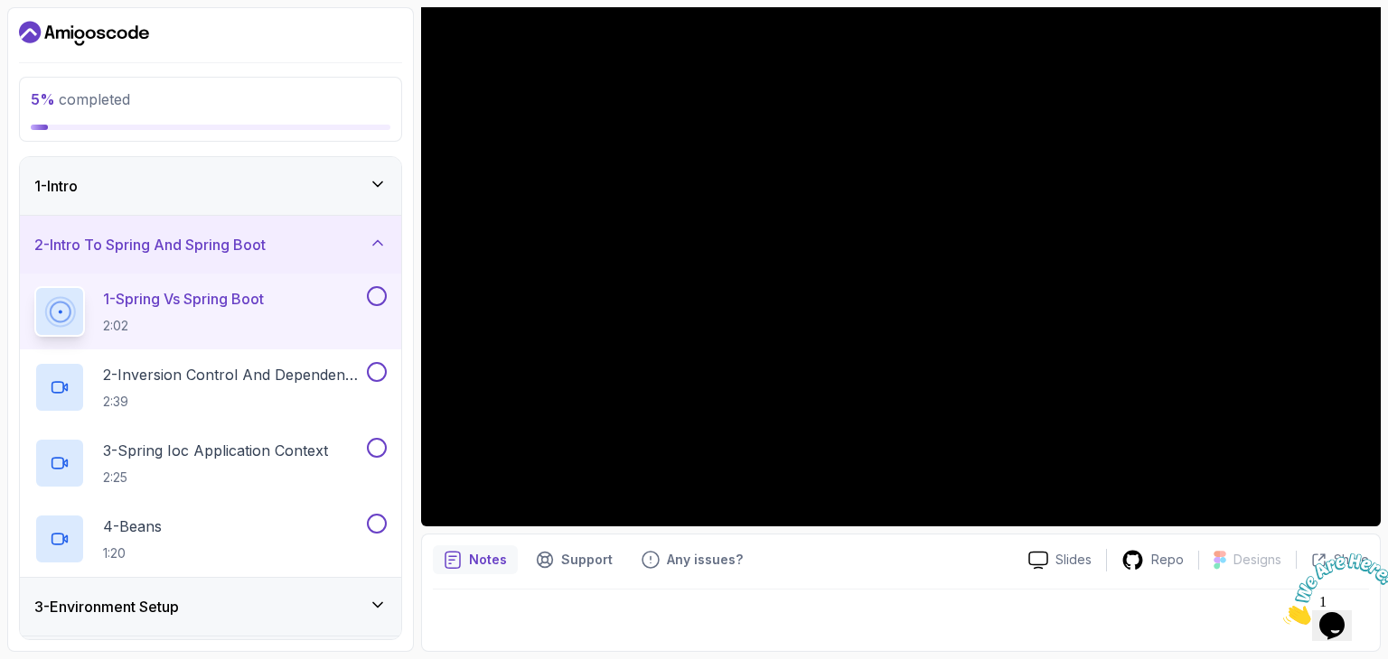
click at [555, 604] on div at bounding box center [901, 615] width 936 height 51
click at [484, 562] on p "Notes" at bounding box center [488, 560] width 38 height 18
click at [1283, 612] on icon "Close" at bounding box center [1283, 619] width 0 height 15
click at [1182, 613] on div at bounding box center [901, 615] width 936 height 51
click at [1344, 618] on icon "$i18n('chat', 'chat_widget')" at bounding box center [1331, 625] width 25 height 27
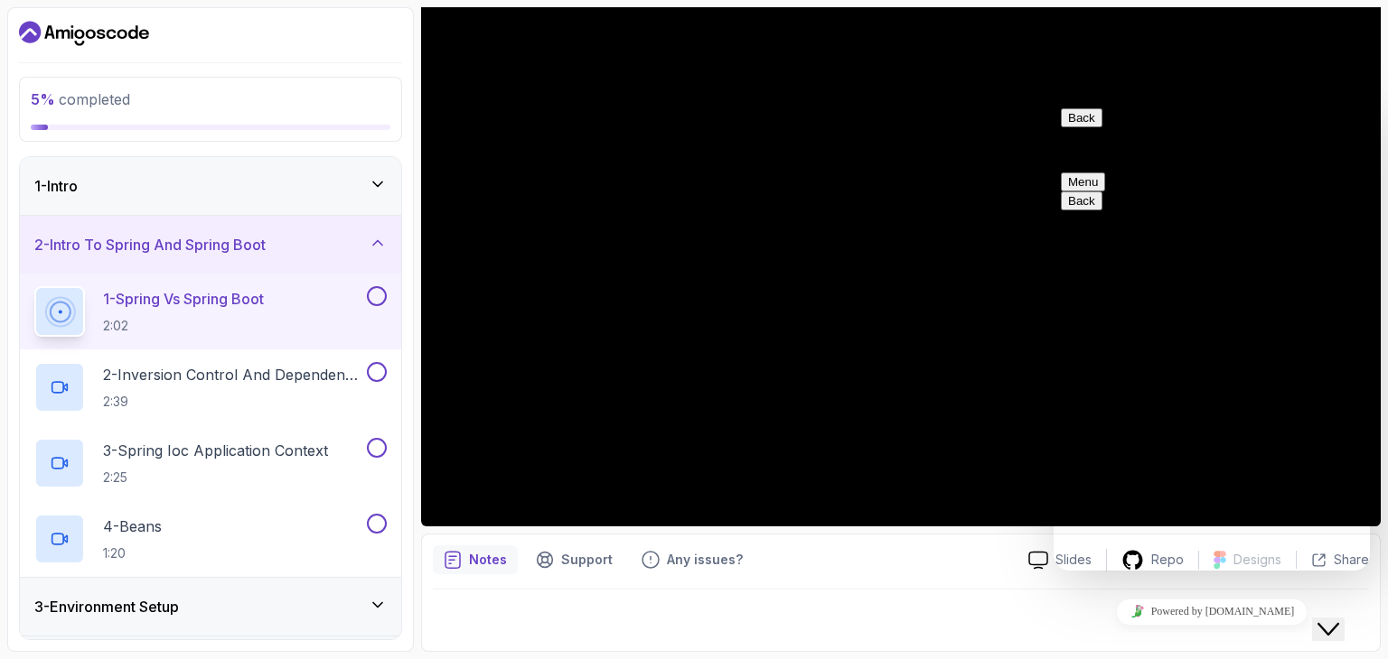
click at [1339, 619] on icon "Close Chat This icon closes the chat window." at bounding box center [1328, 630] width 22 height 22
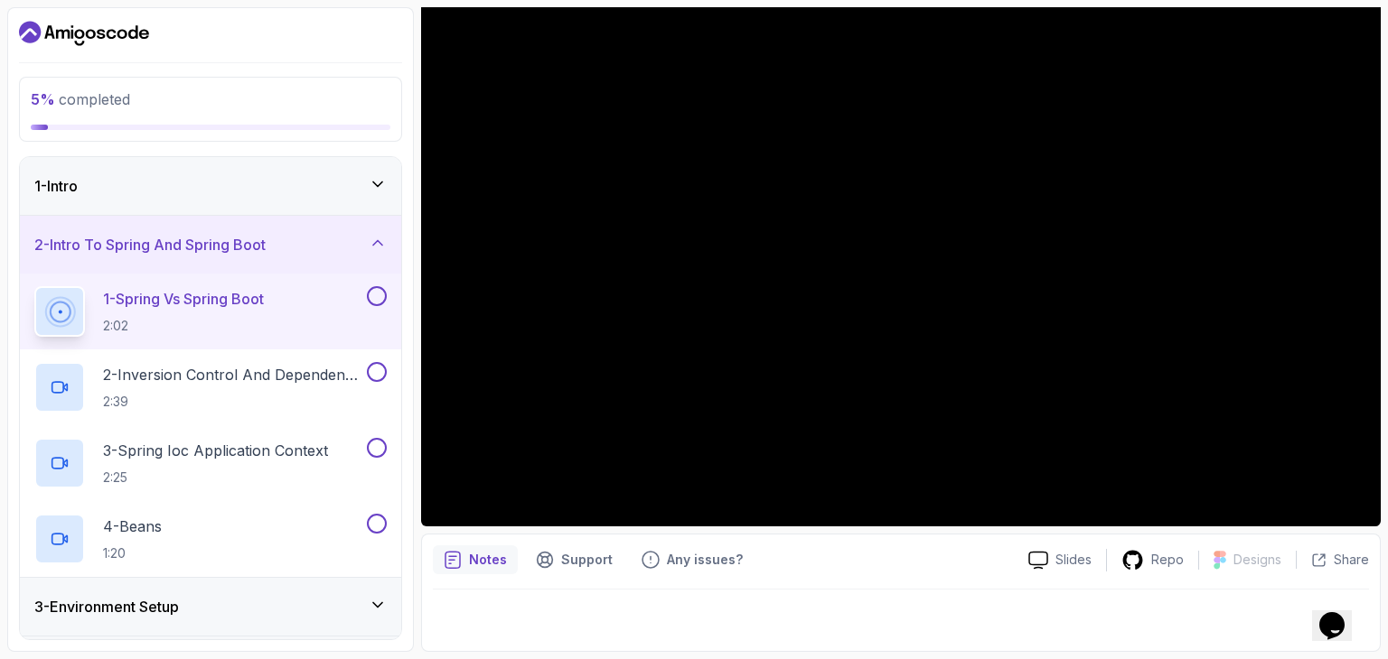
click at [528, 622] on div at bounding box center [901, 615] width 936 height 51
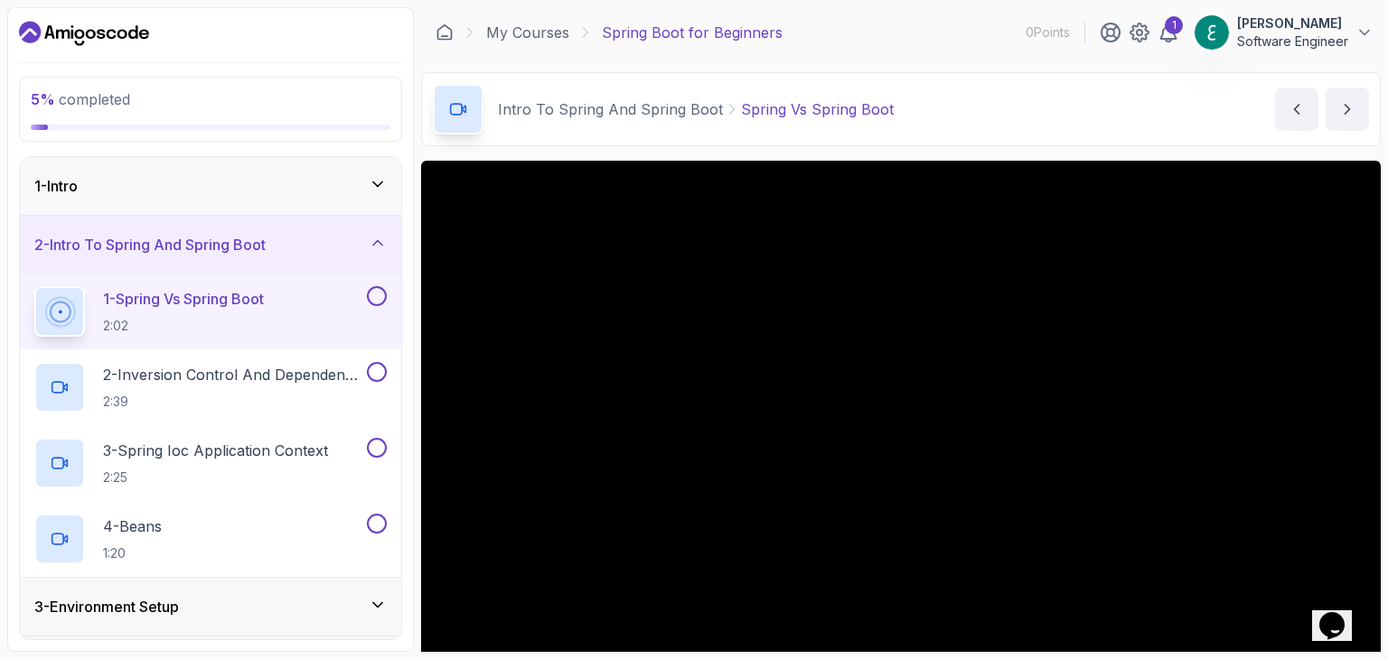
click at [668, 106] on p "Intro To Spring And Spring Boot" at bounding box center [610, 109] width 225 height 22
click at [640, 106] on p "Intro To Spring And Spring Boot" at bounding box center [610, 109] width 225 height 22
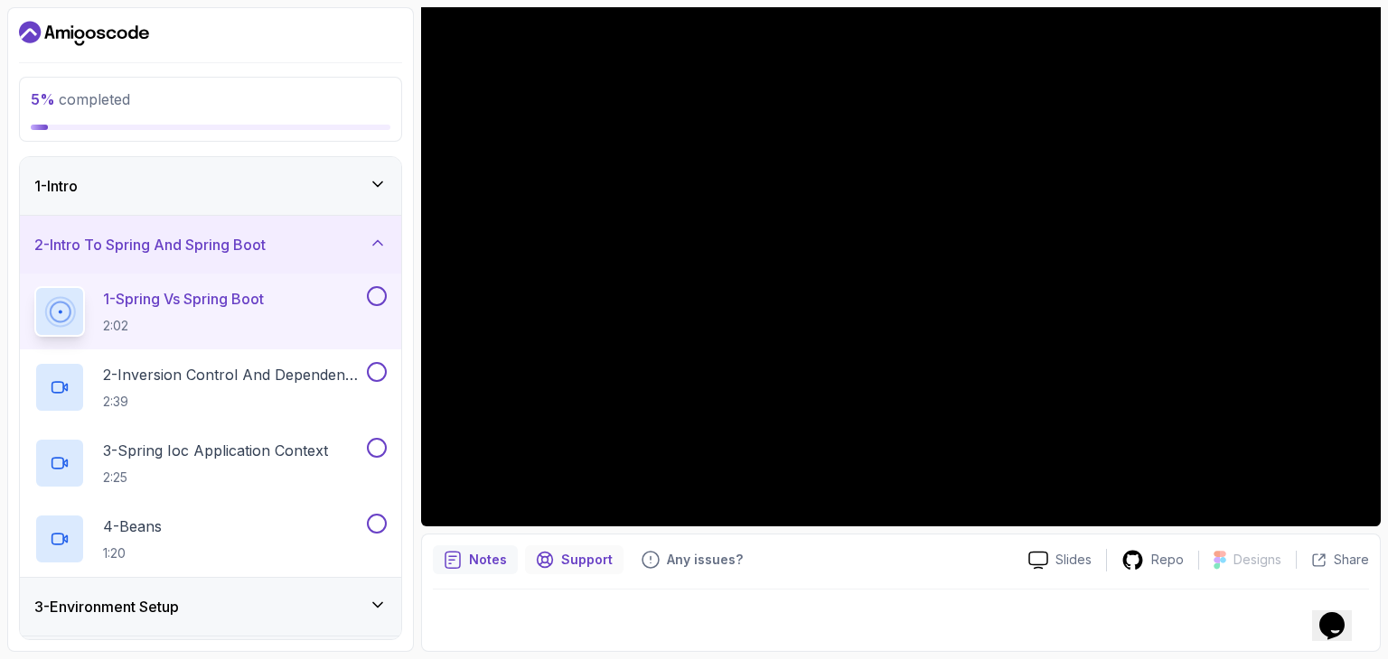
click at [577, 565] on p "Support" at bounding box center [586, 560] width 51 height 18
click at [683, 554] on p "Any issues?" at bounding box center [705, 560] width 76 height 18
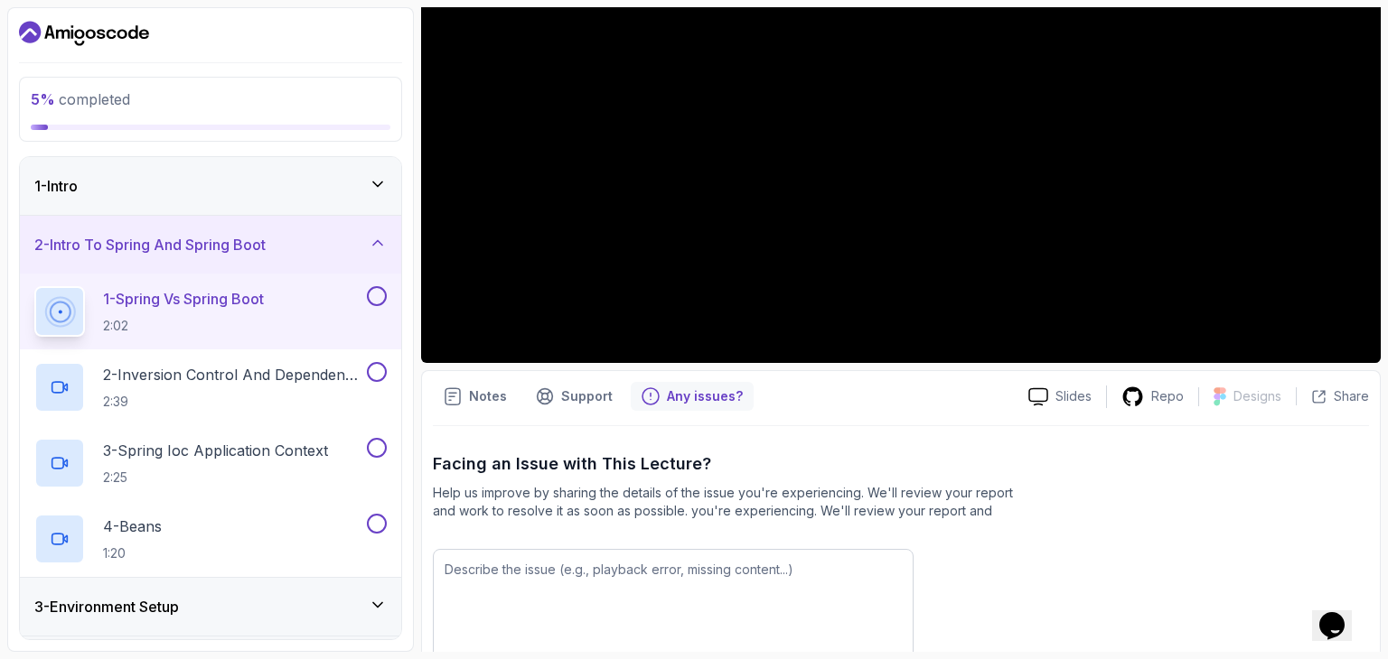
scroll to position [437, 0]
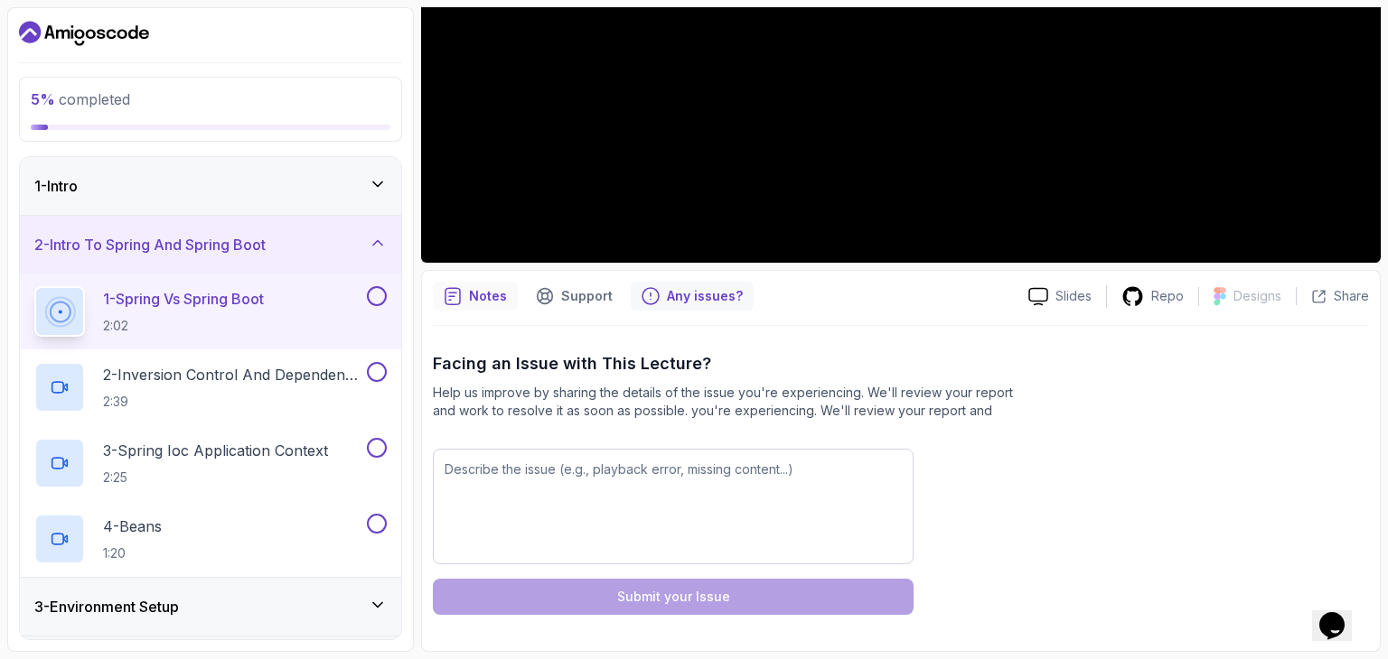
click at [483, 293] on p "Notes" at bounding box center [488, 296] width 38 height 18
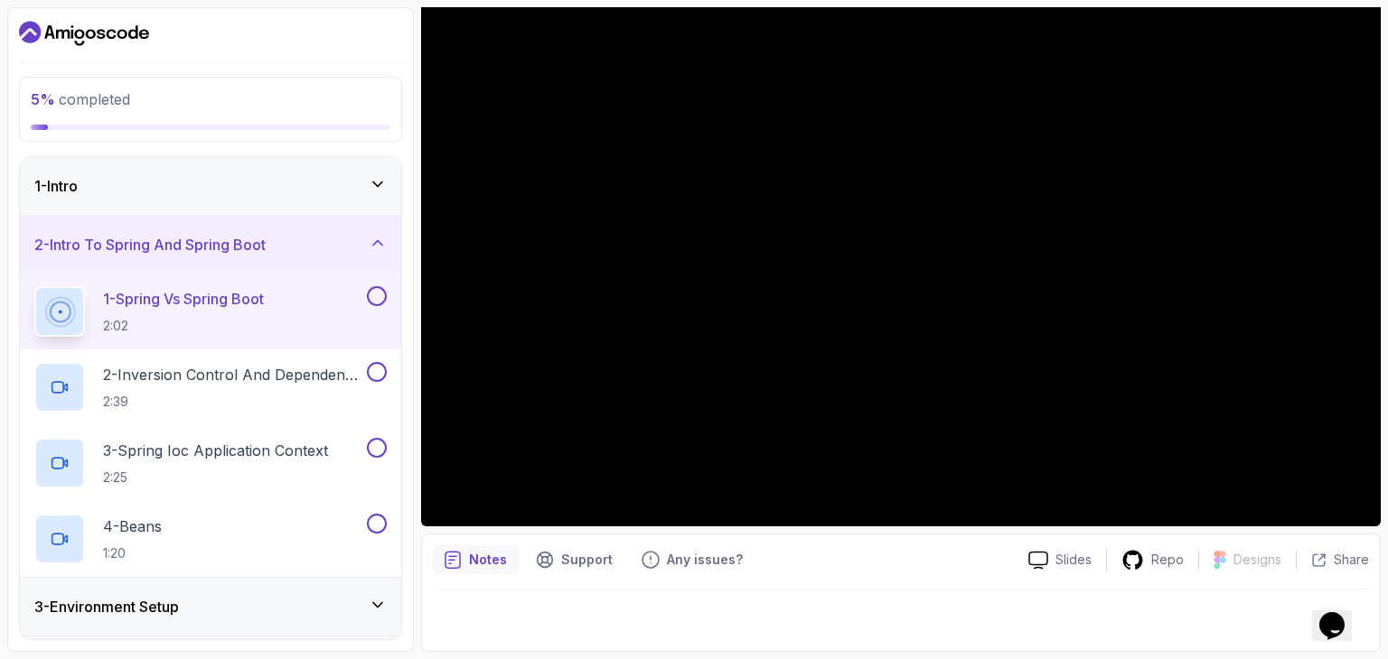
click at [580, 604] on div at bounding box center [901, 615] width 936 height 51
click at [576, 607] on div at bounding box center [901, 615] width 936 height 51
click at [466, 568] on div "Notes" at bounding box center [475, 560] width 85 height 29
click at [500, 620] on div at bounding box center [901, 615] width 936 height 51
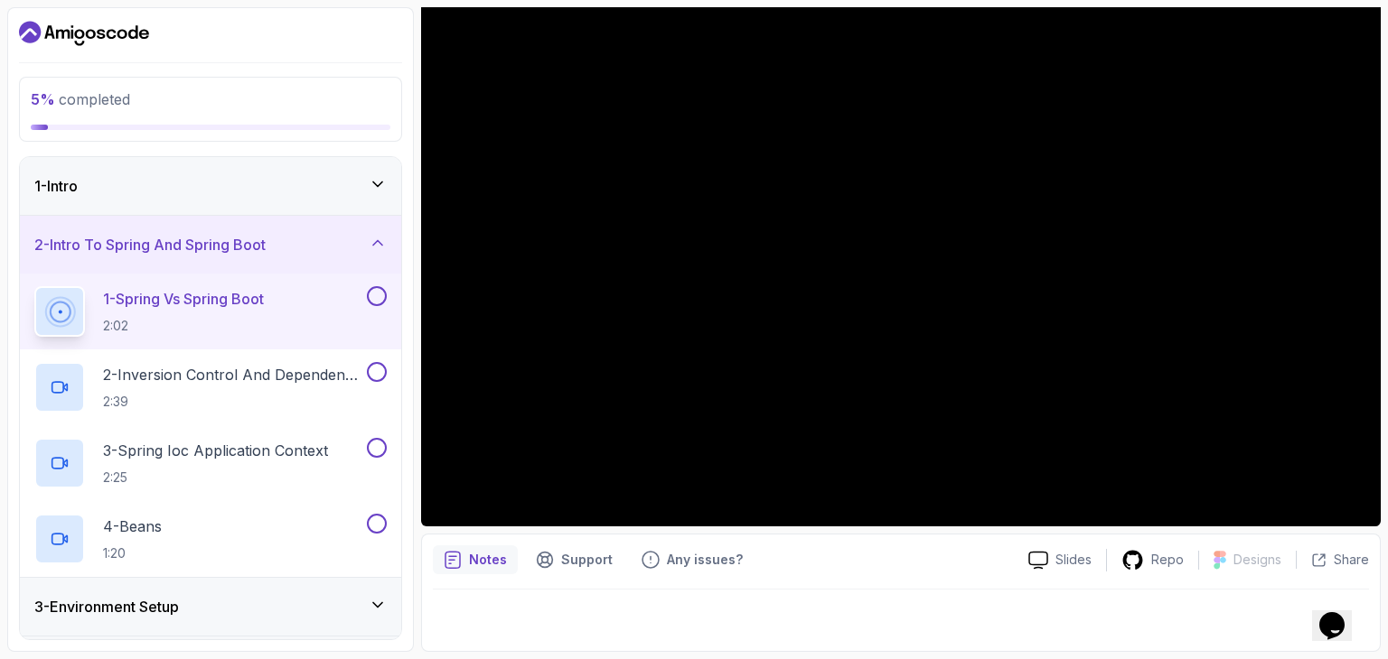
click at [500, 620] on div at bounding box center [901, 615] width 936 height 51
click at [1033, 601] on div at bounding box center [901, 615] width 936 height 51
click at [1059, 558] on p "Slides" at bounding box center [1073, 560] width 36 height 18
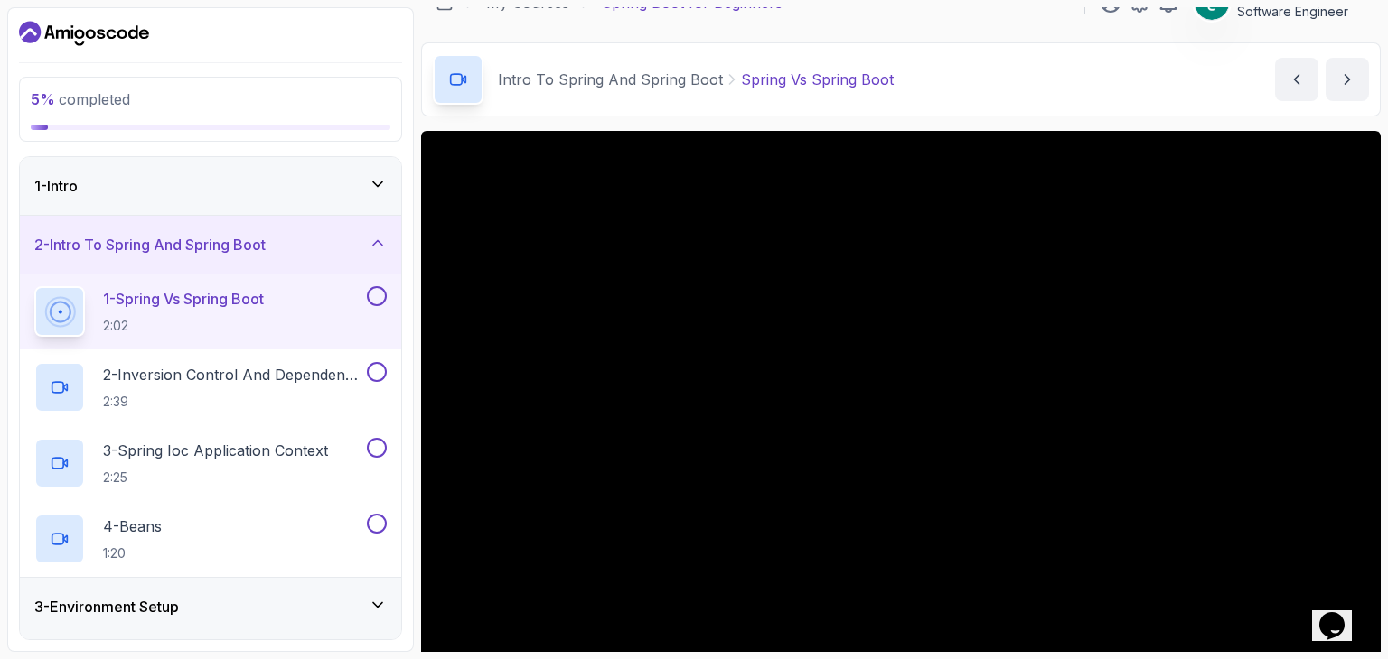
scroll to position [0, 0]
